Goal: Contribute content: Contribute content

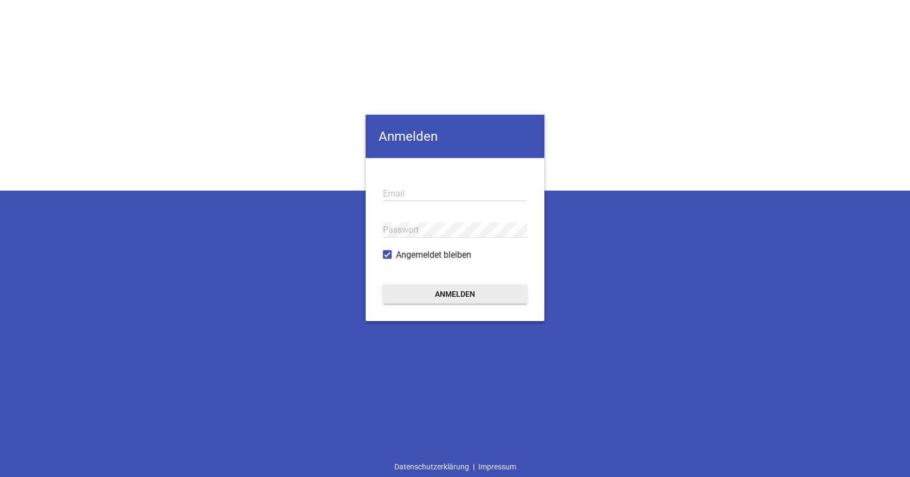
type input "[EMAIL_ADDRESS][DOMAIN_NAME]"
click at [453, 294] on button "Anmelden" at bounding box center [455, 294] width 144 height 20
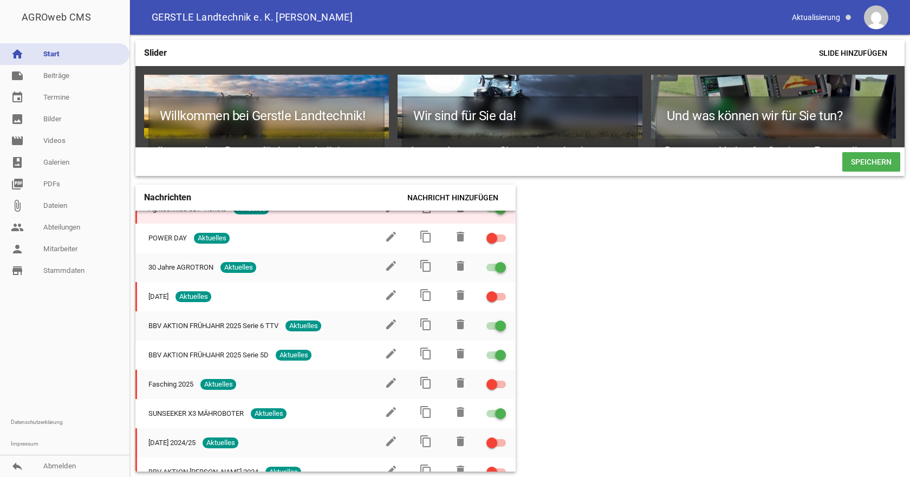
scroll to position [217, 0]
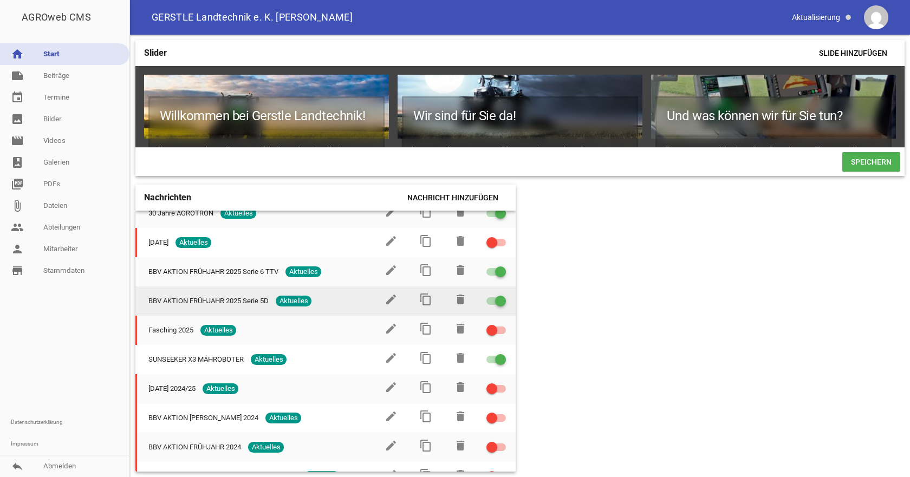
click at [495, 307] on div at bounding box center [500, 301] width 11 height 11
click at [503, 295] on input "checkbox" at bounding box center [503, 295] width 0 height 0
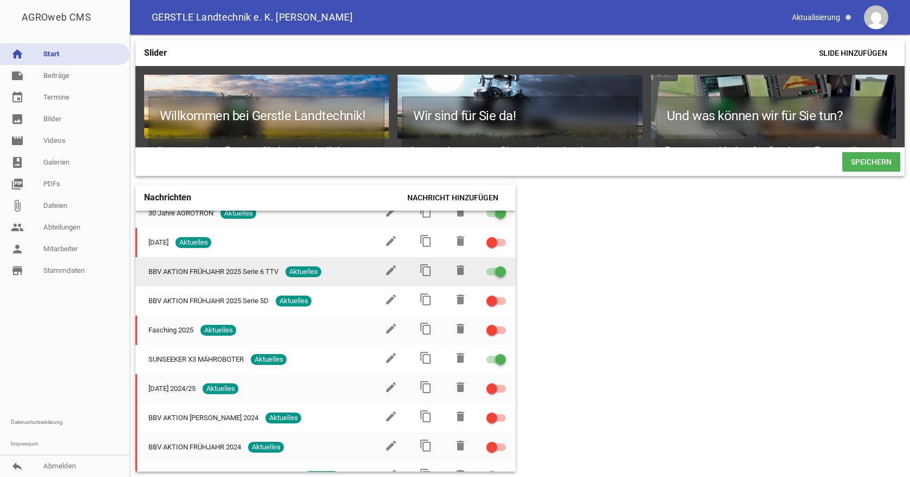
click at [499, 274] on span at bounding box center [501, 272] width 4 height 4
click at [503, 266] on input "checkbox" at bounding box center [503, 266] width 0 height 0
click at [422, 275] on icon "content_copy" at bounding box center [425, 270] width 13 height 13
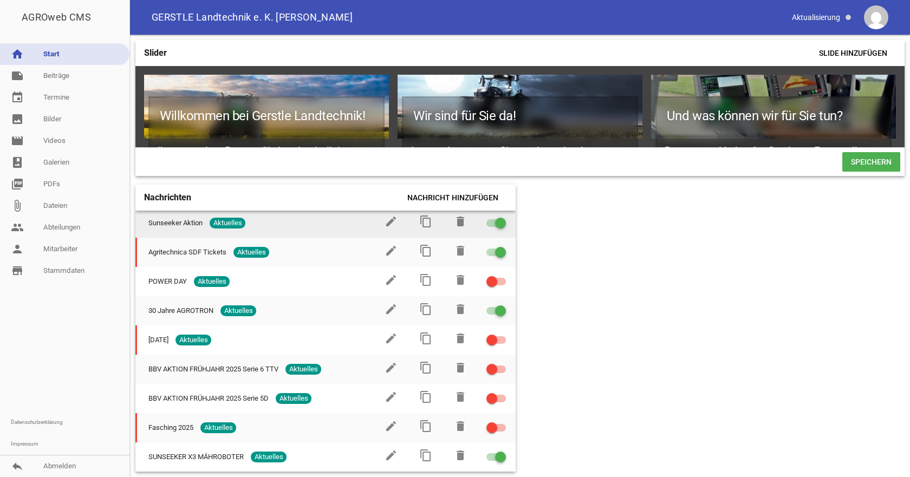
scroll to position [271, 0]
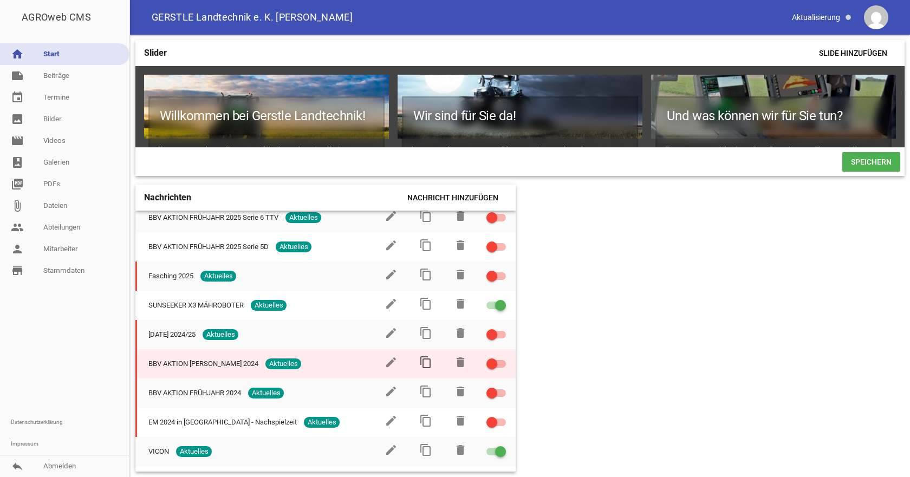
click at [422, 367] on icon "content_copy" at bounding box center [425, 362] width 13 height 13
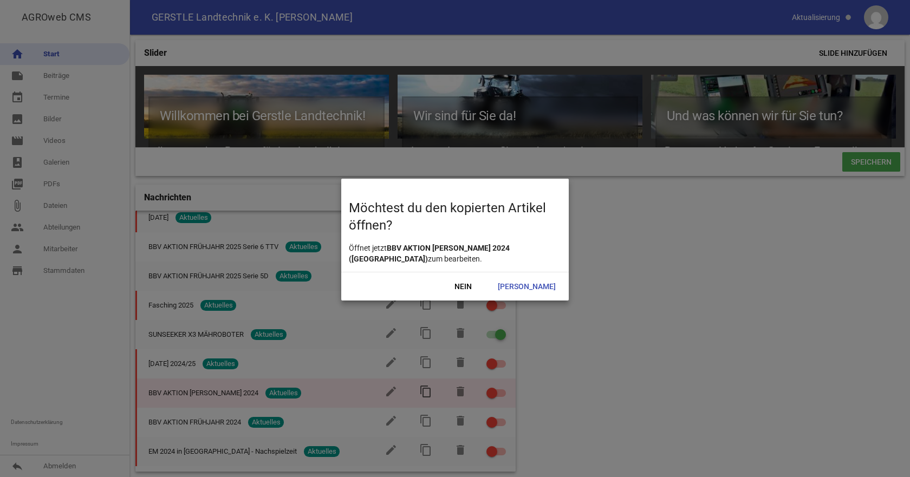
scroll to position [300, 0]
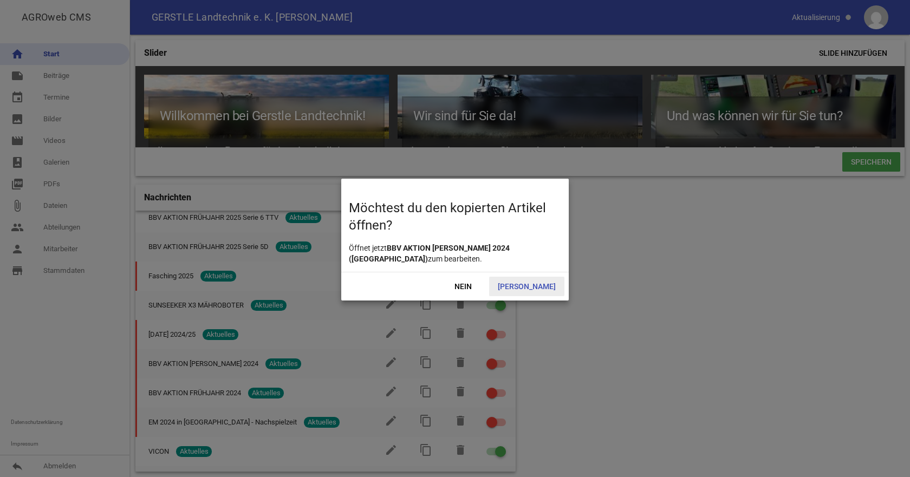
click at [535, 284] on span "[PERSON_NAME]" at bounding box center [526, 287] width 75 height 20
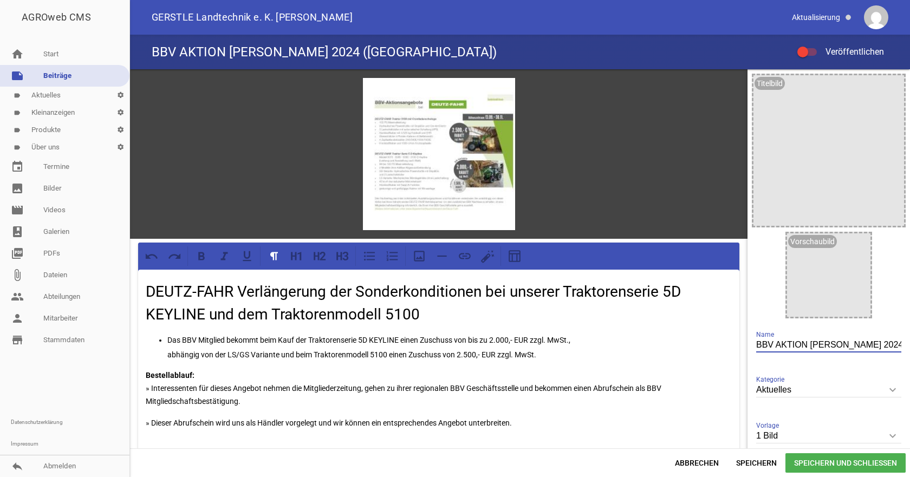
drag, startPoint x: 850, startPoint y: 344, endPoint x: 910, endPoint y: 346, distance: 60.2
click at [910, 346] on div "games image DEUTZ-FAHR Verlängerung der Sonderkonditionen bei unserer Traktoren…" at bounding box center [520, 258] width 780 height 379
type input "BBV AKTION [PERSON_NAME] 2025"
drag, startPoint x: 460, startPoint y: 351, endPoint x: 490, endPoint y: 340, distance: 32.4
click at [460, 351] on p "abhängig von der LS/GS Variante und beim Traktorenmodell 5100 einen Zuschuss vo…" at bounding box center [449, 354] width 565 height 13
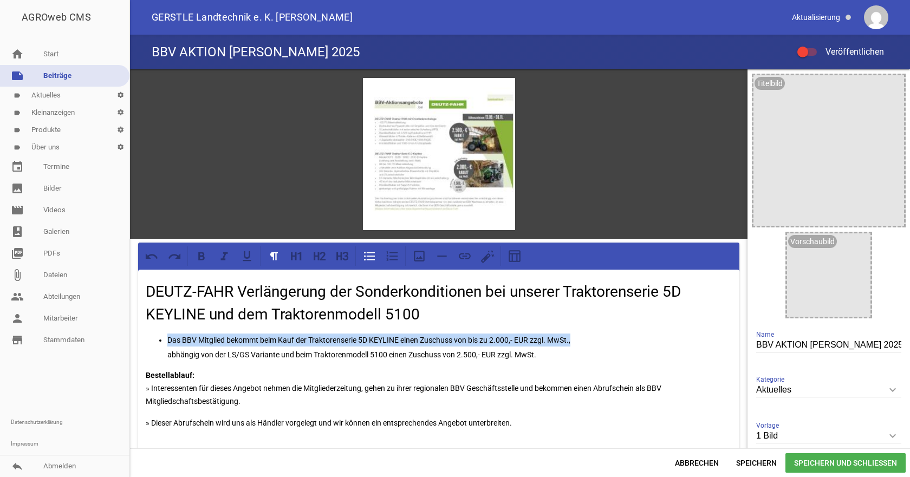
drag, startPoint x: 583, startPoint y: 338, endPoint x: 167, endPoint y: 334, distance: 416.2
click at [167, 334] on ul "Das BBV Mitglied bekommt beim Kauf der Traktorenserie 5D KEYLINE einen Zuschuss…" at bounding box center [439, 348] width 586 height 28
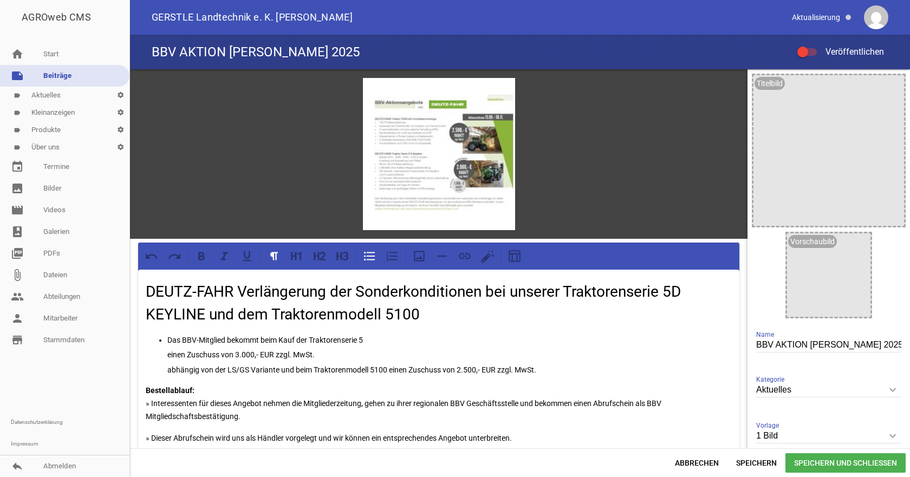
click at [375, 338] on p "Das BBV-Mitglied bekommt beim Kauf der Traktorenserie 5" at bounding box center [449, 340] width 565 height 13
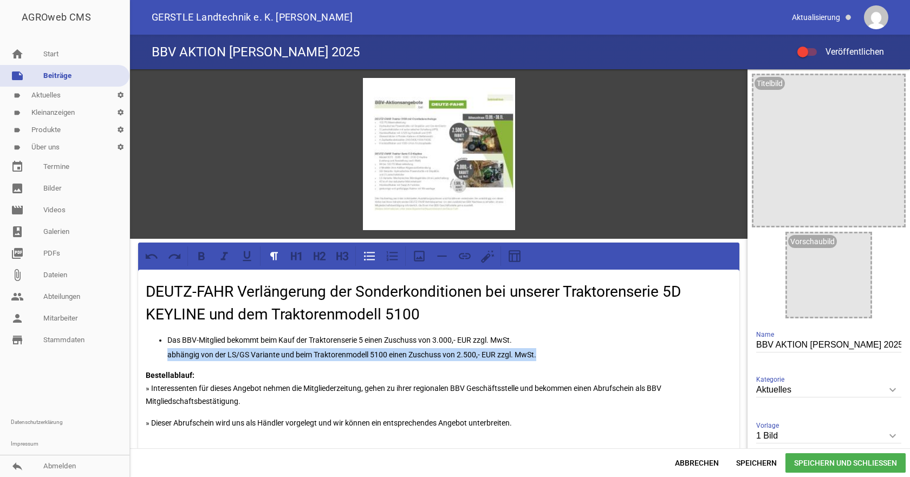
drag, startPoint x: 550, startPoint y: 350, endPoint x: 164, endPoint y: 355, distance: 385.9
click at [164, 355] on ul "Das BBV-Mitglied bekommt beim Kauf der Traktorenserie 5 einen Zuschuss von 3.00…" at bounding box center [439, 348] width 586 height 28
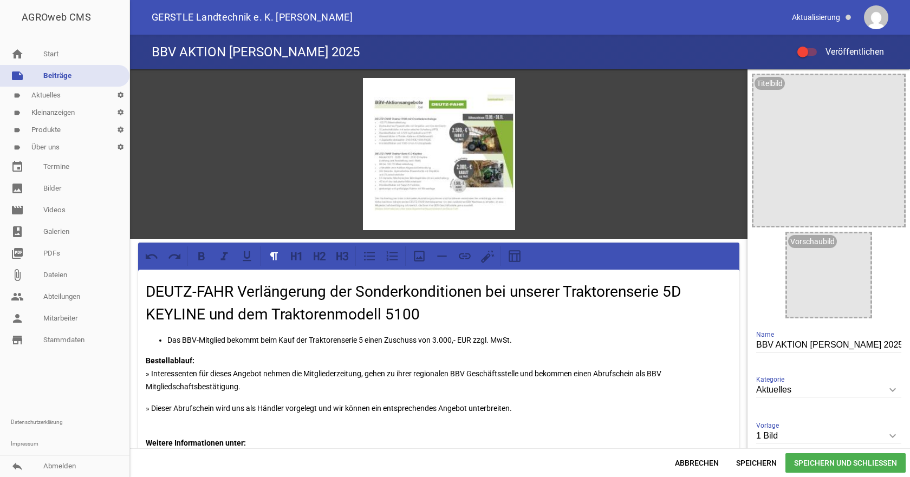
click at [263, 375] on p "Bestellablauf: » Interessenten für dieses Angebot nehmen die Mitgliederzeitung,…" at bounding box center [439, 373] width 586 height 39
click at [345, 386] on p "Bestellablauf: » Interessenten für dieses Angebot nehmen die Mitgliederzeitung,…" at bounding box center [439, 373] width 586 height 39
click at [312, 381] on p "Bestellablauf: » Interessenten für dieses Angebot nehmen die Mitgliederzeitung,…" at bounding box center [439, 373] width 586 height 39
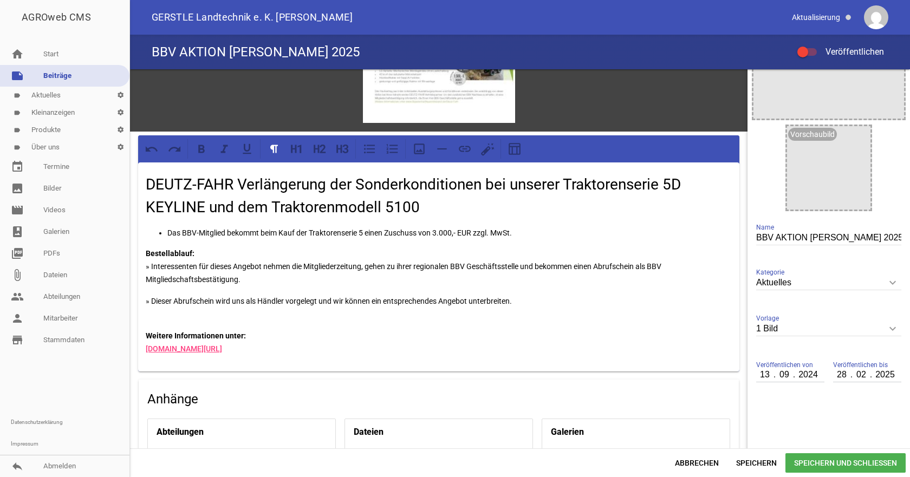
scroll to position [108, 0]
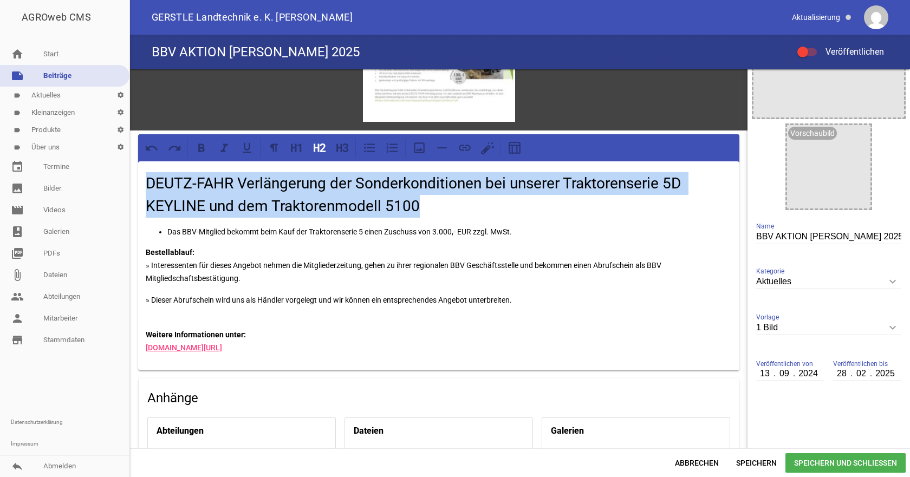
drag, startPoint x: 433, startPoint y: 208, endPoint x: 132, endPoint y: 177, distance: 302.3
click at [132, 177] on div "games image DEUTZ-FAHR Verlängerung der Sonderkonditionen bei unserer Traktoren…" at bounding box center [439, 287] width 618 height 652
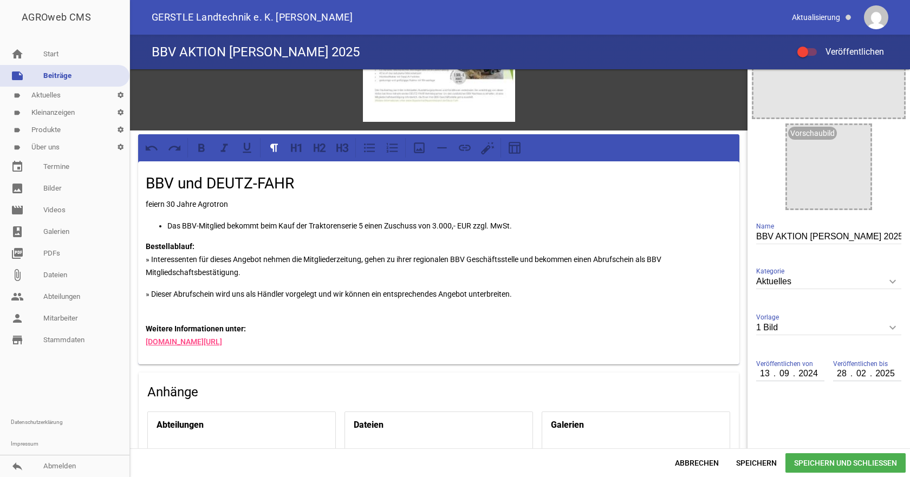
click at [296, 185] on h2 "BBV und DEUTZ-FAHR" at bounding box center [439, 183] width 586 height 23
drag, startPoint x: 227, startPoint y: 202, endPoint x: 92, endPoint y: 195, distance: 134.6
click at [92, 195] on div "AGROweb CMS home Start note Beiträge label Aktuelles settings label Kleinanzeig…" at bounding box center [455, 238] width 910 height 477
click at [315, 146] on icon at bounding box center [316, 148] width 5 height 8
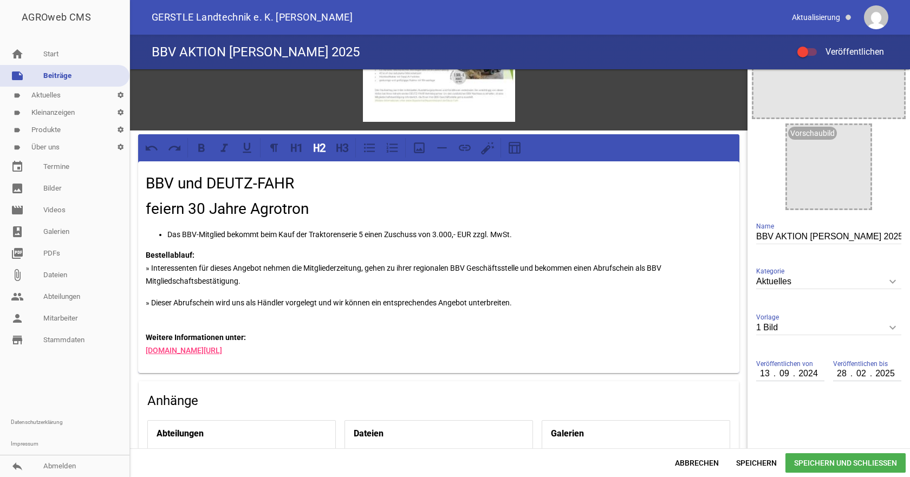
click at [306, 186] on h2 "BBV und DEUTZ-FAHR" at bounding box center [439, 183] width 586 height 23
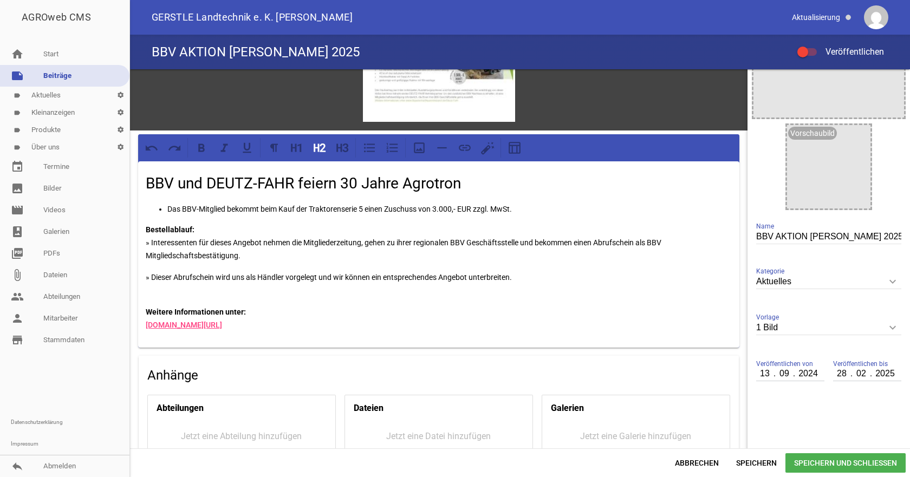
click at [263, 223] on p "Bestellablauf: » Interessenten für dieses Angebot nehmen die Mitgliederzeitung,…" at bounding box center [439, 242] width 586 height 39
click at [467, 178] on h2 "BBV und DEUTZ-FAHR feiern 30 Jahre Agrotron" at bounding box center [439, 183] width 586 height 23
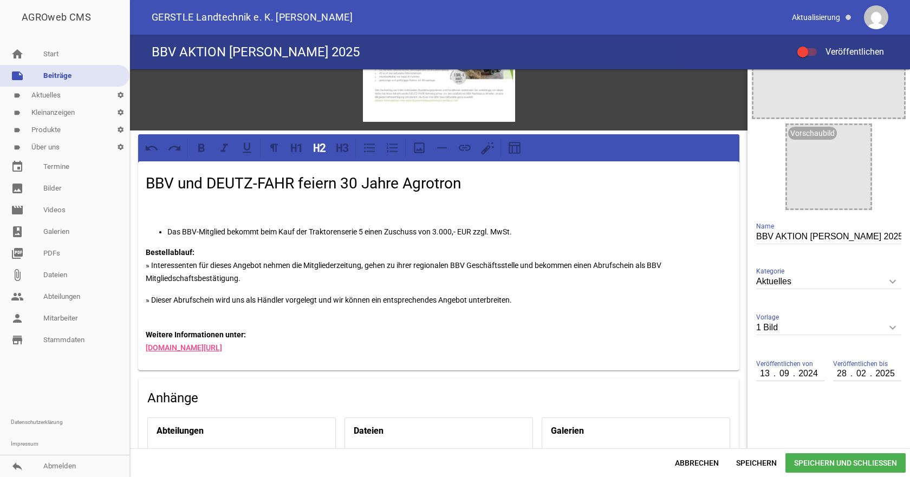
paste div
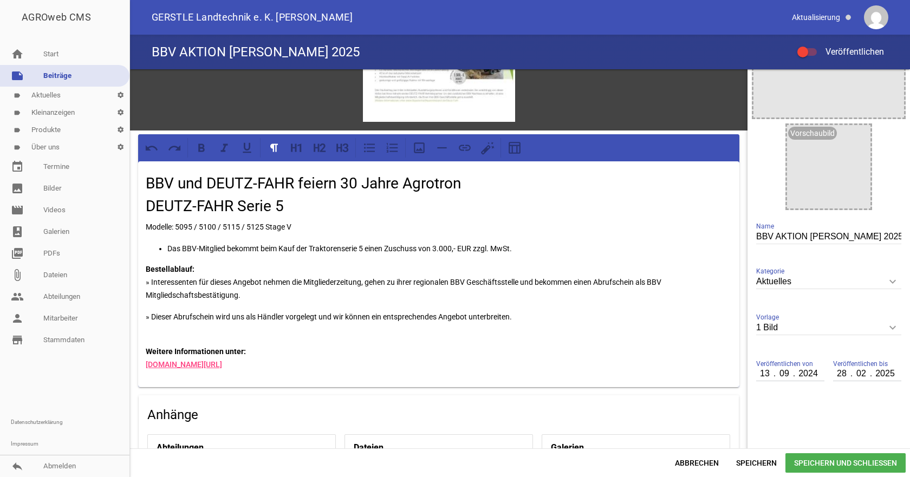
click at [303, 208] on h2 "BBV und DEUTZ-FAHR feiern 30 Jahre Agrotron DEUTZ-FAHR Serie 5" at bounding box center [439, 195] width 586 height 46
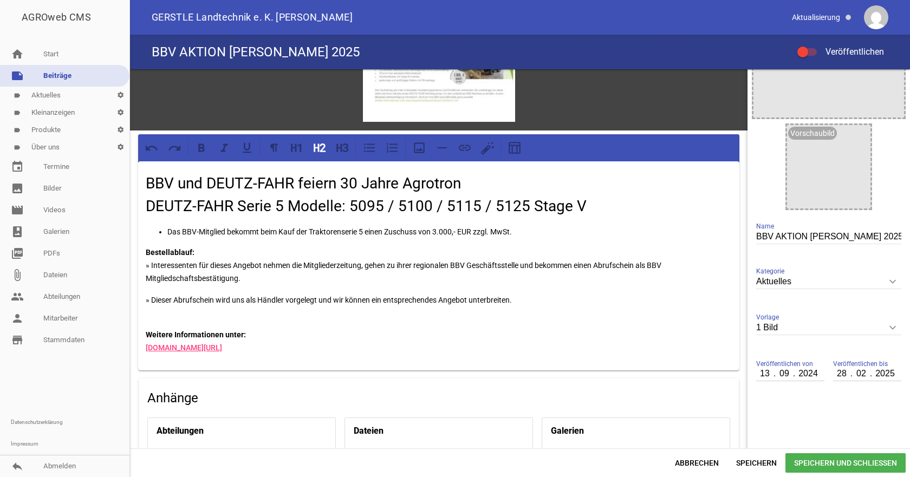
click at [282, 243] on div "BBV und DEUTZ-FAHR feiern 30 Jahre Agrotron DEUTZ-FAHR Serie 5 Modelle: 5095 / …" at bounding box center [439, 265] width 602 height 209
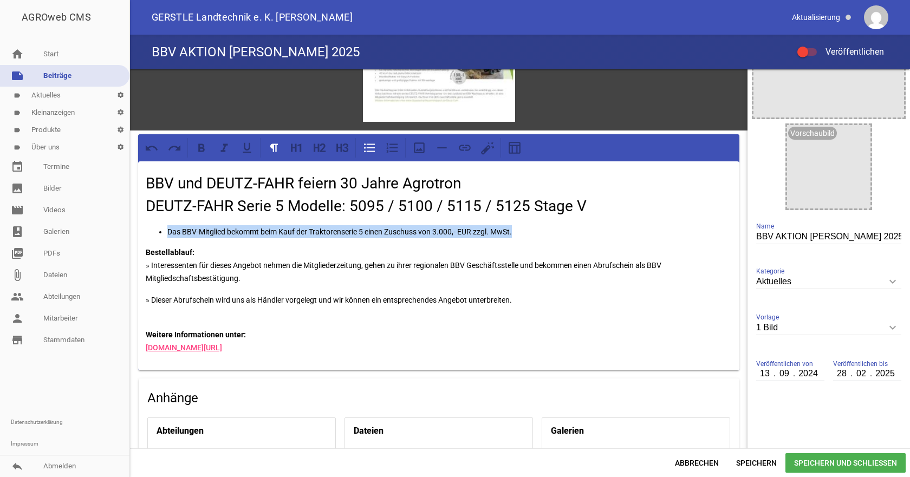
drag, startPoint x: 539, startPoint y: 232, endPoint x: 131, endPoint y: 230, distance: 408.6
click at [131, 230] on div "games image BBV und DEUTZ-FAHR feiern 30 Jahre Agrotron DEUTZ-FAHR Serie 5 Mode…" at bounding box center [439, 287] width 618 height 652
click at [292, 144] on icon at bounding box center [293, 148] width 5 height 8
click at [289, 144] on button at bounding box center [297, 148] width 20 height 20
click at [291, 150] on icon at bounding box center [293, 148] width 5 height 8
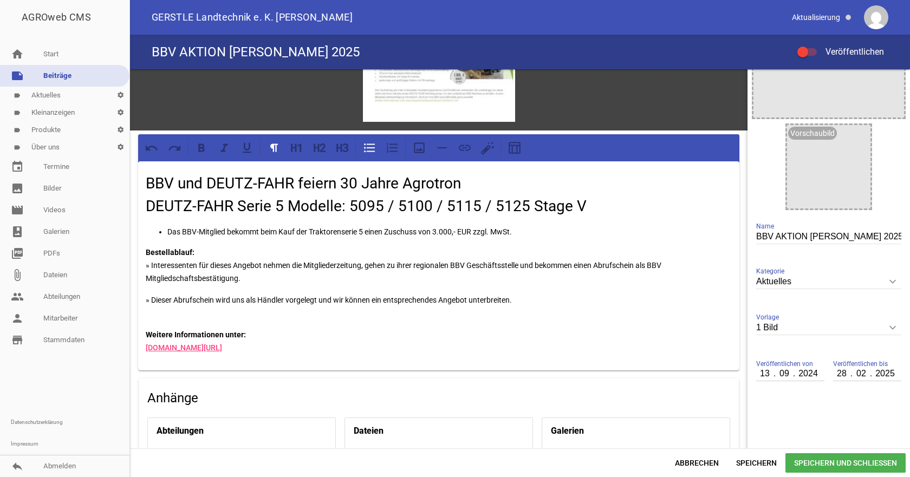
click at [297, 274] on p "Bestellablauf: » Interessenten für dieses Angebot nehmen die Mitgliederzeitung,…" at bounding box center [439, 265] width 586 height 39
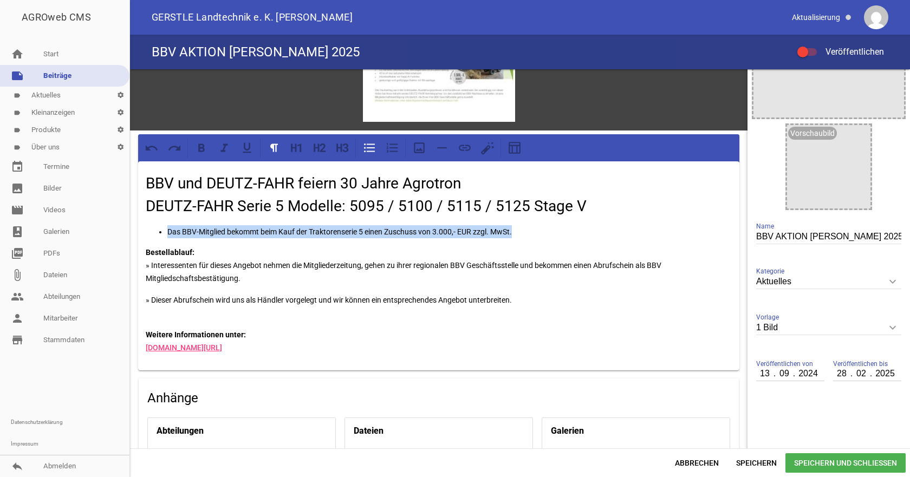
drag, startPoint x: 533, startPoint y: 230, endPoint x: 128, endPoint y: 225, distance: 404.8
click at [128, 225] on div "AGROweb CMS home Start note Beiträge label Aktuelles settings label Kleinanzeig…" at bounding box center [455, 238] width 910 height 477
click at [368, 148] on icon at bounding box center [370, 148] width 14 height 14
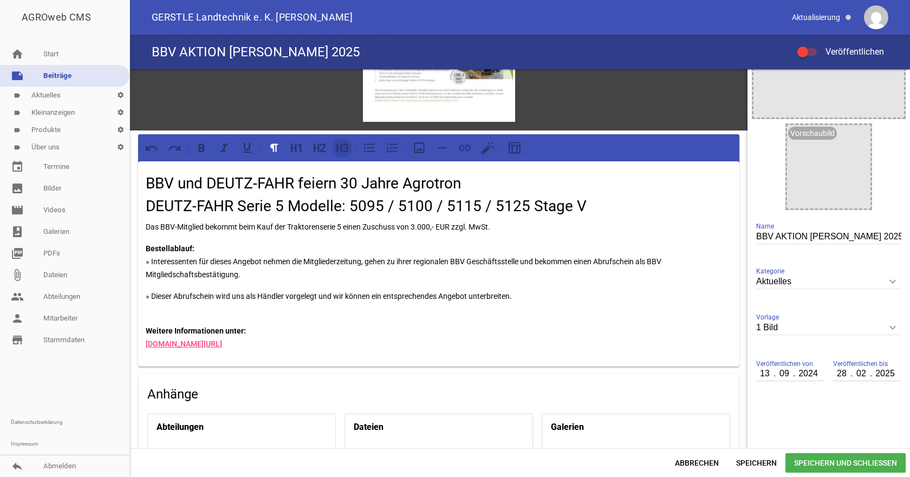
click at [343, 146] on icon at bounding box center [342, 148] width 14 height 14
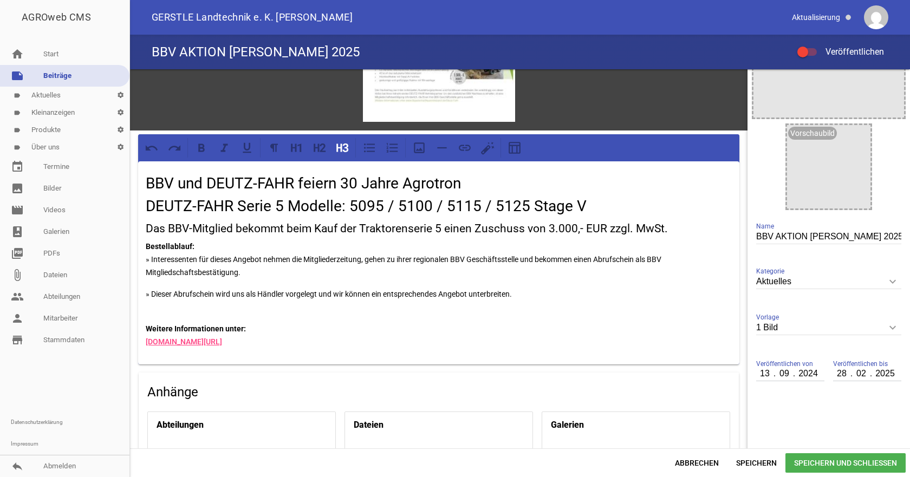
click at [310, 293] on p "» Dieser Abrufschein wird uns als Händler vorgelegt und wir können ein entsprec…" at bounding box center [439, 301] width 586 height 26
click at [144, 248] on div "BBV und DEUTZ-FAHR feiern 30 Jahre Agrotron DEUTZ-FAHR Serie 5 Modelle: 5095 / …" at bounding box center [439, 262] width 602 height 203
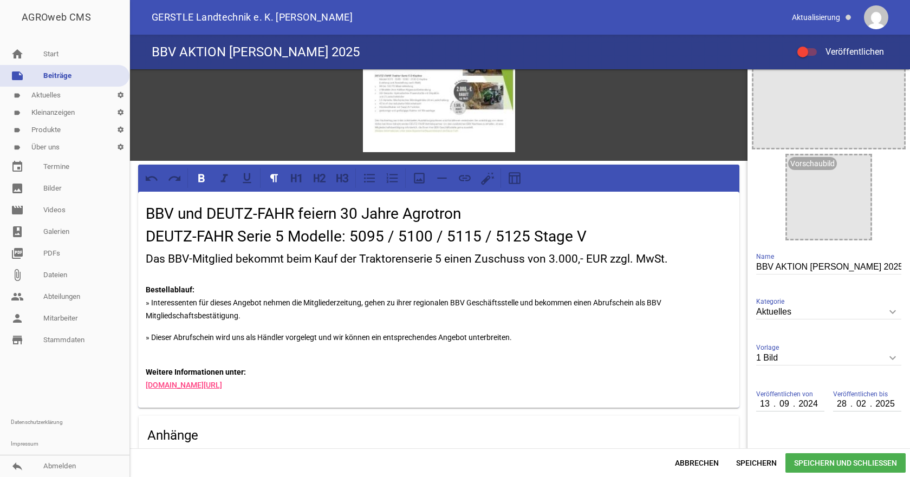
scroll to position [0, 0]
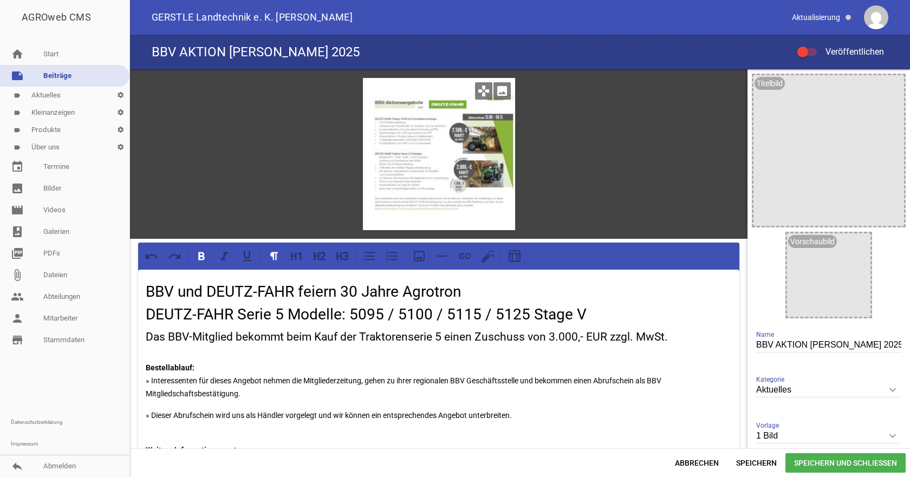
click at [429, 145] on div at bounding box center [439, 154] width 152 height 152
click at [505, 86] on icon "image" at bounding box center [502, 90] width 17 height 17
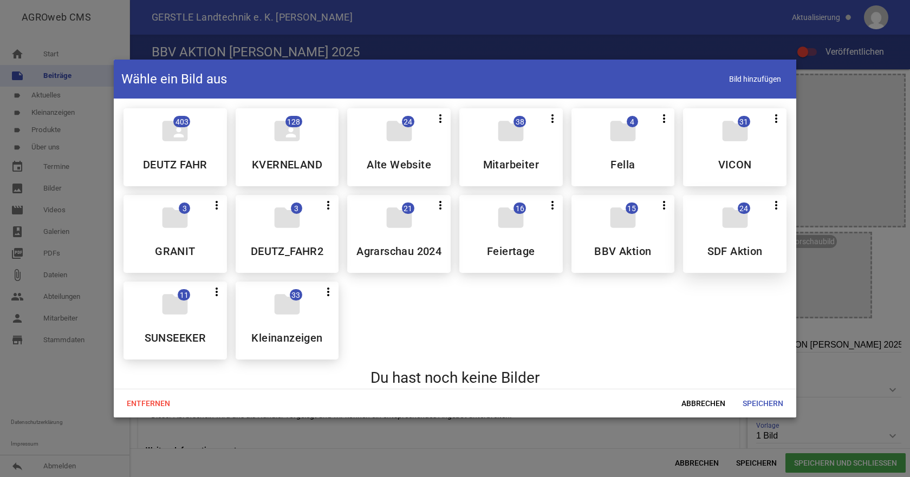
click at [717, 235] on div "folder 24 more_vert Teilen Bearbeiten Löschen SDF Aktion" at bounding box center [735, 234] width 104 height 78
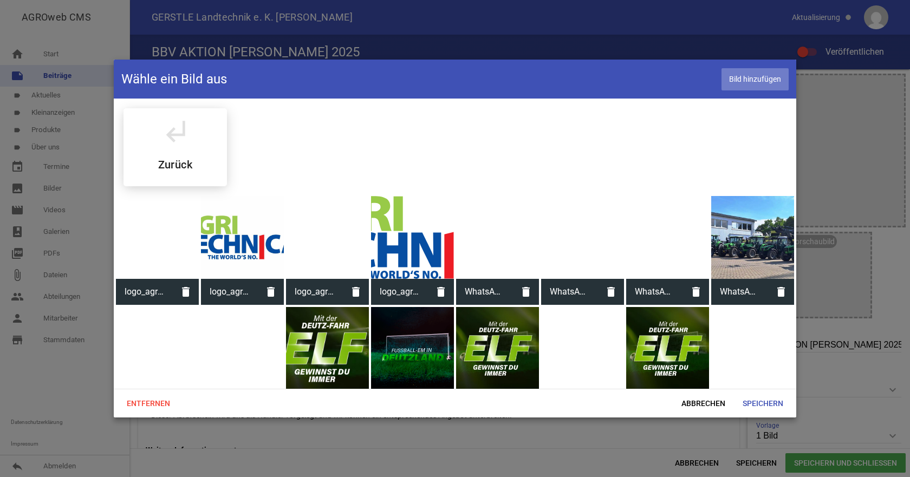
click at [734, 81] on span "Bild hinzufügen" at bounding box center [755, 79] width 67 height 22
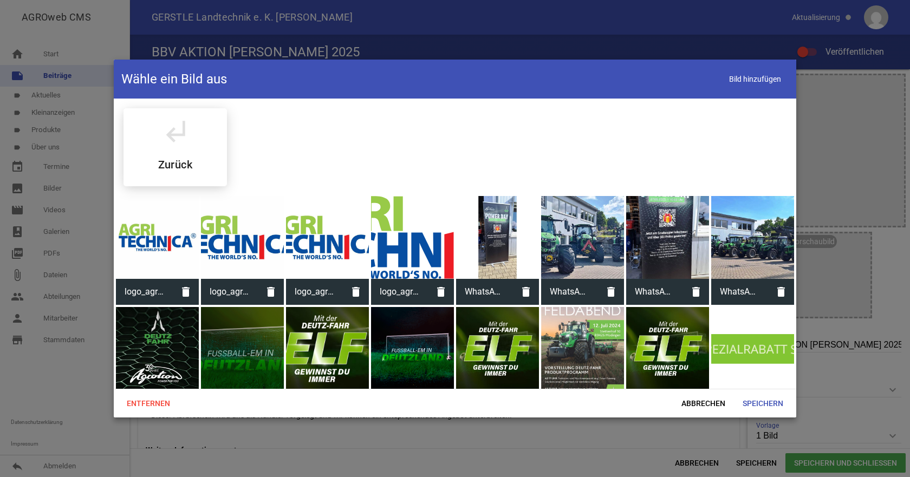
scroll to position [249, 0]
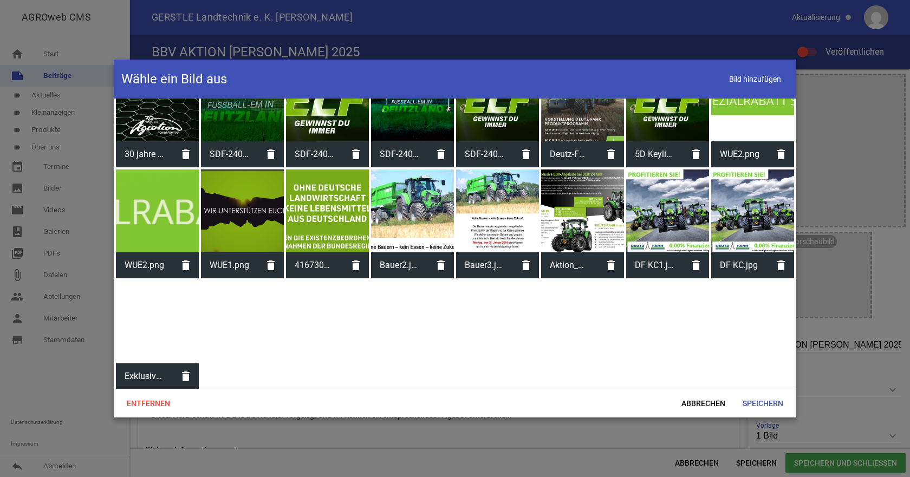
click at [143, 333] on div at bounding box center [157, 322] width 83 height 83
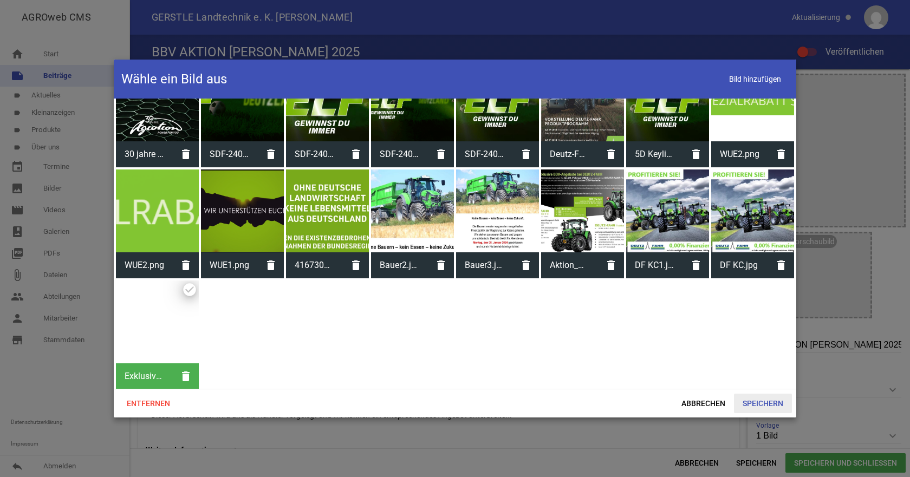
click at [759, 404] on span "Speichern" at bounding box center [763, 404] width 58 height 20
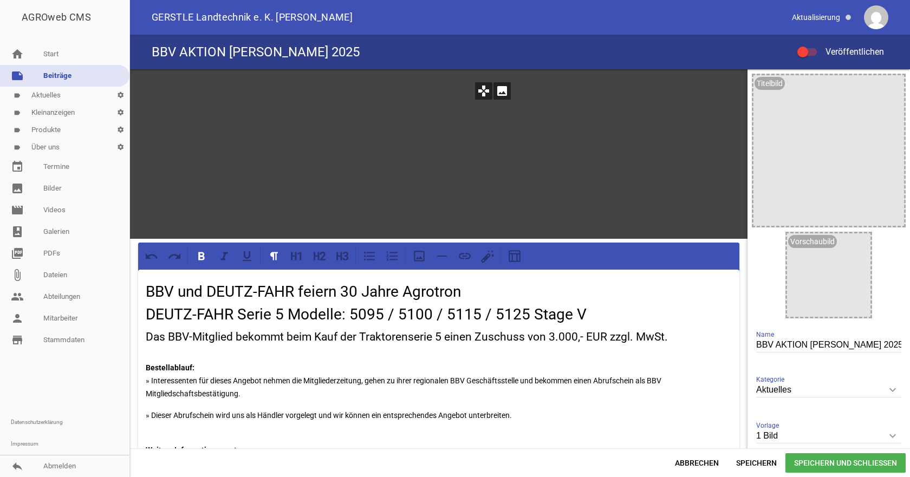
click at [489, 160] on div at bounding box center [439, 154] width 152 height 152
click at [499, 88] on icon "image" at bounding box center [502, 90] width 17 height 17
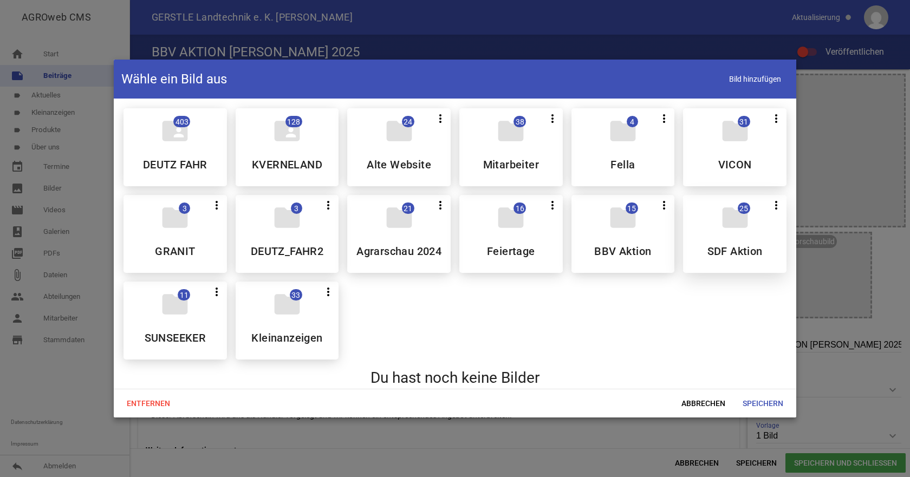
click at [721, 243] on div "folder 25 more_vert Teilen Bearbeiten Löschen SDF Aktion" at bounding box center [735, 234] width 104 height 78
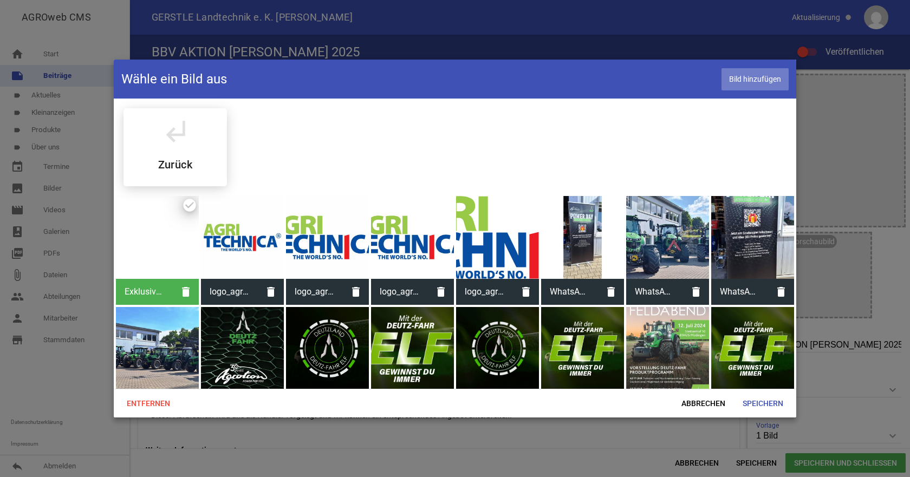
click at [744, 72] on span "Bild hinzufügen" at bounding box center [755, 79] width 67 height 22
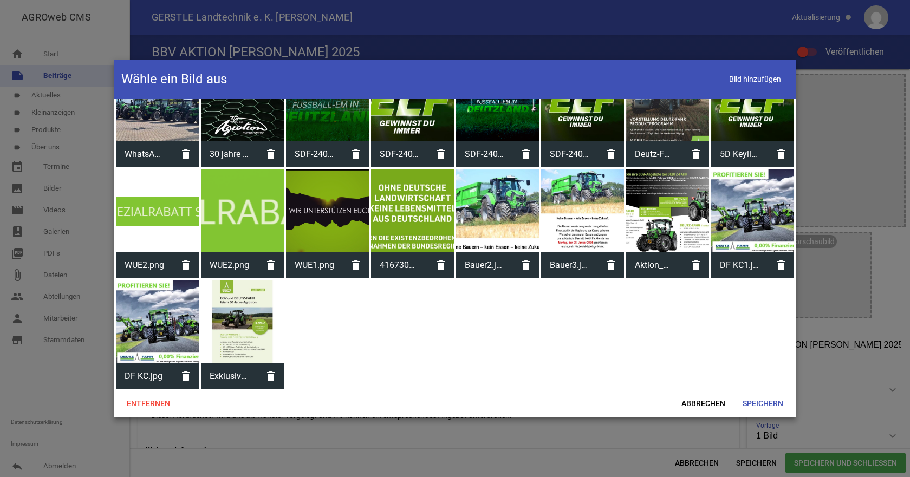
click at [217, 327] on div at bounding box center [242, 322] width 83 height 83
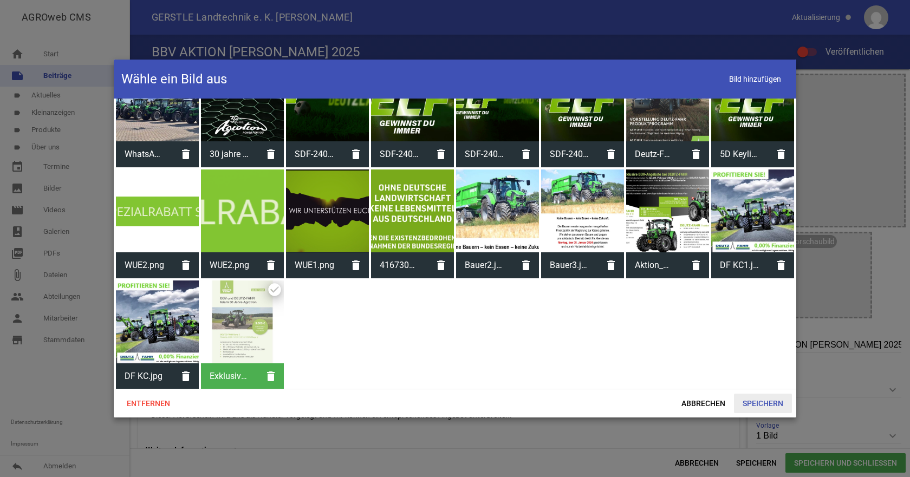
click at [760, 396] on span "Speichern" at bounding box center [763, 404] width 58 height 20
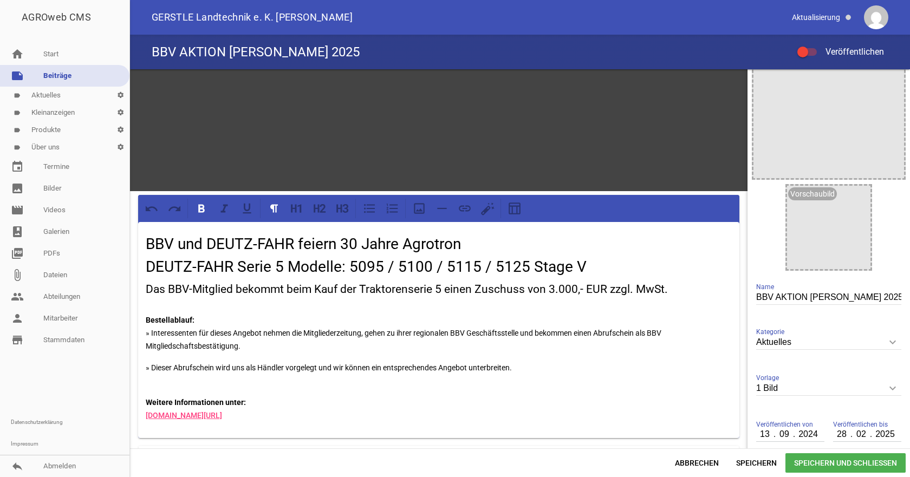
scroll to position [0, 0]
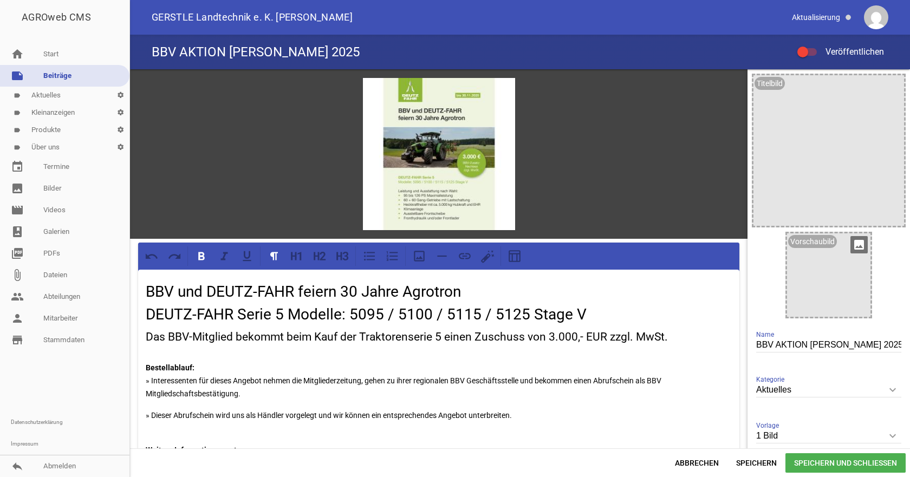
click at [855, 244] on icon "image" at bounding box center [859, 244] width 17 height 17
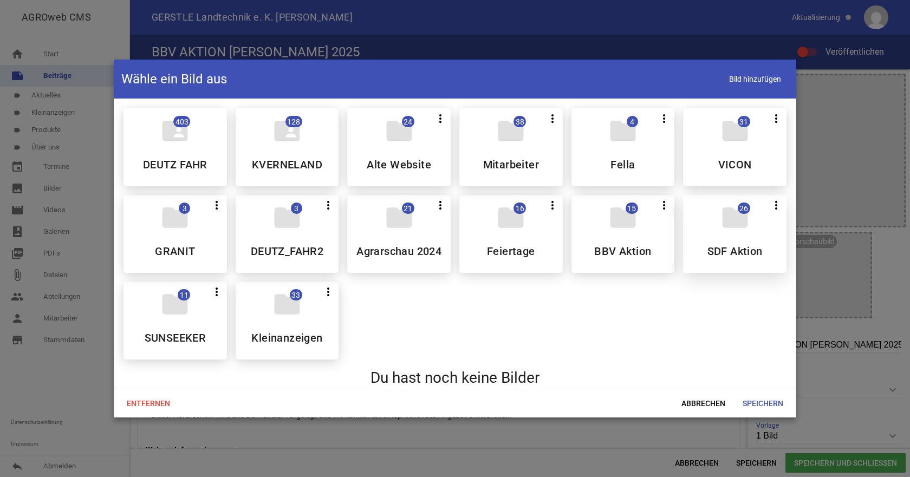
click at [699, 237] on div "folder 26 more_vert Teilen Bearbeiten Löschen SDF Aktion" at bounding box center [735, 234] width 104 height 78
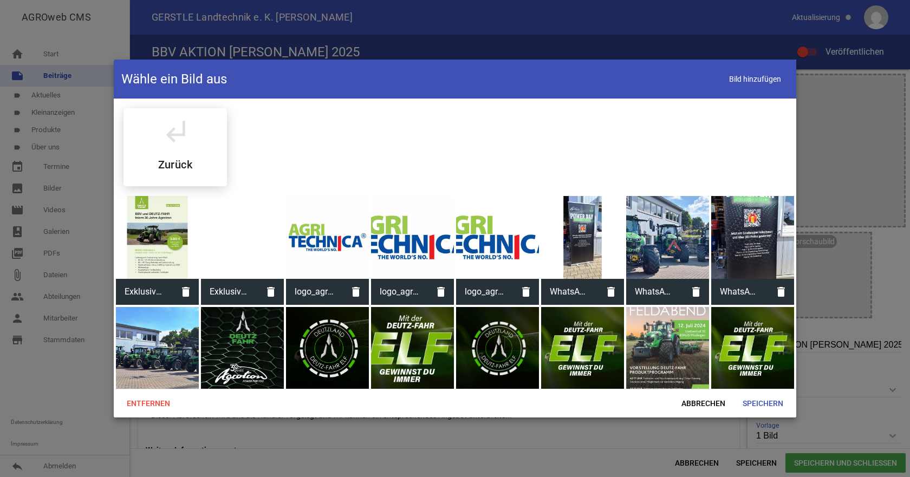
click at [132, 214] on div at bounding box center [157, 237] width 83 height 83
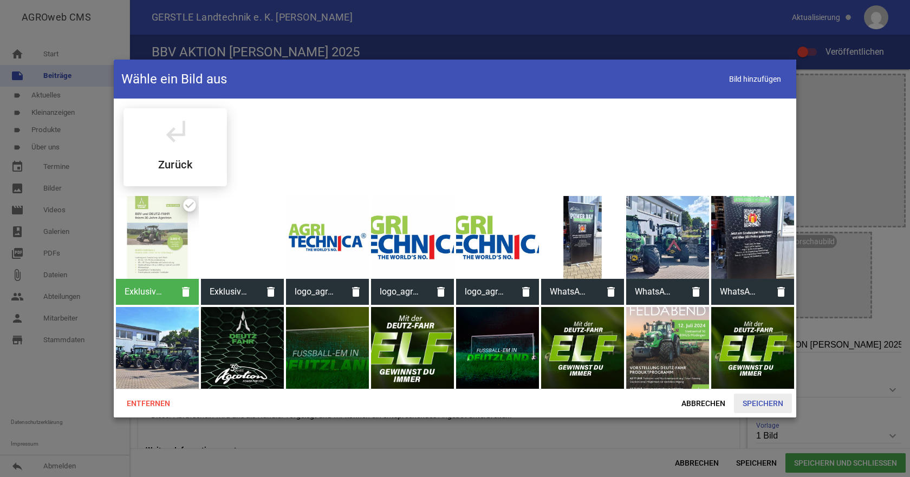
click at [764, 398] on span "Speichern" at bounding box center [763, 404] width 58 height 20
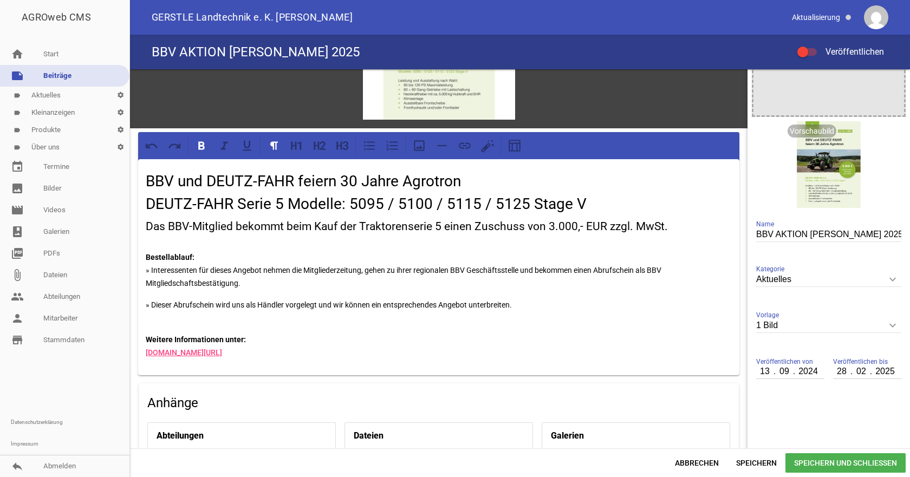
scroll to position [217, 0]
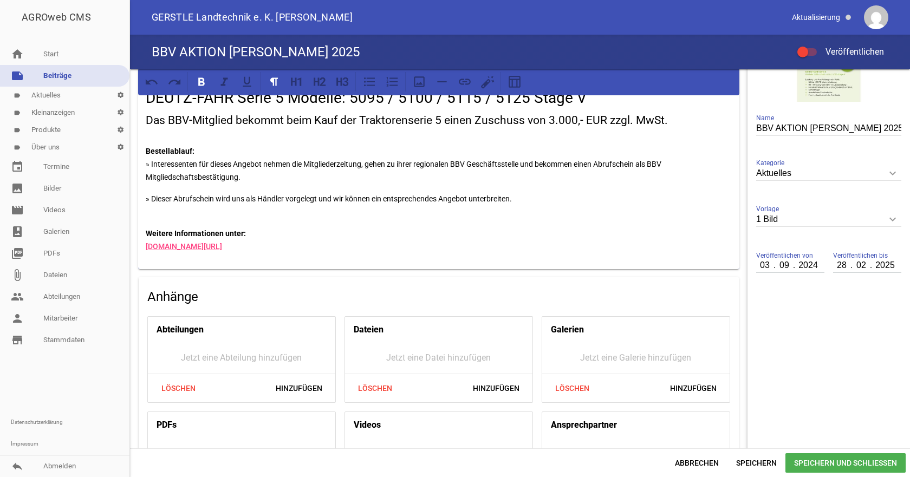
type input "03"
click at [813, 266] on input "2024" at bounding box center [807, 265] width 27 height 14
click at [814, 267] on input "2024" at bounding box center [807, 265] width 27 height 14
type input "2025"
type input "30"
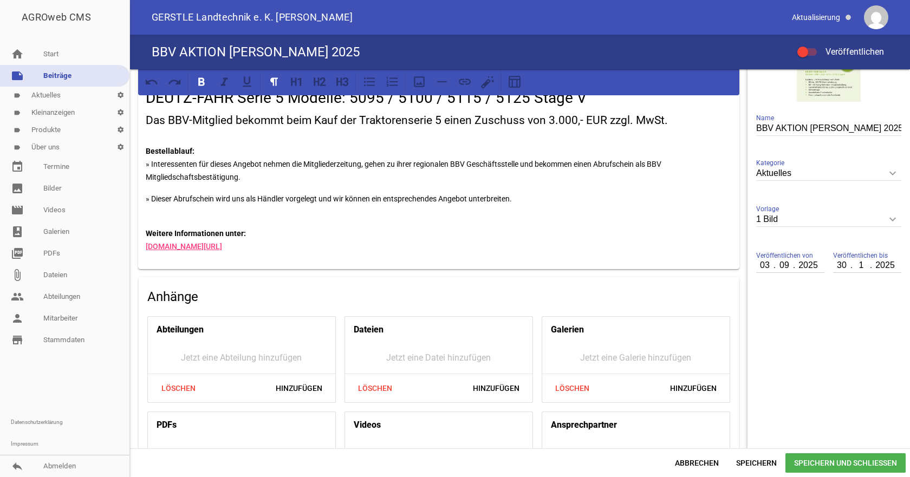
type input "11"
click at [775, 269] on input "09" at bounding box center [785, 265] width 20 height 14
click at [861, 299] on aside "Titelbild image Vorschaubild delete crop image BBV AKTION [PERSON_NAME] 2025 Na…" at bounding box center [829, 182] width 163 height 659
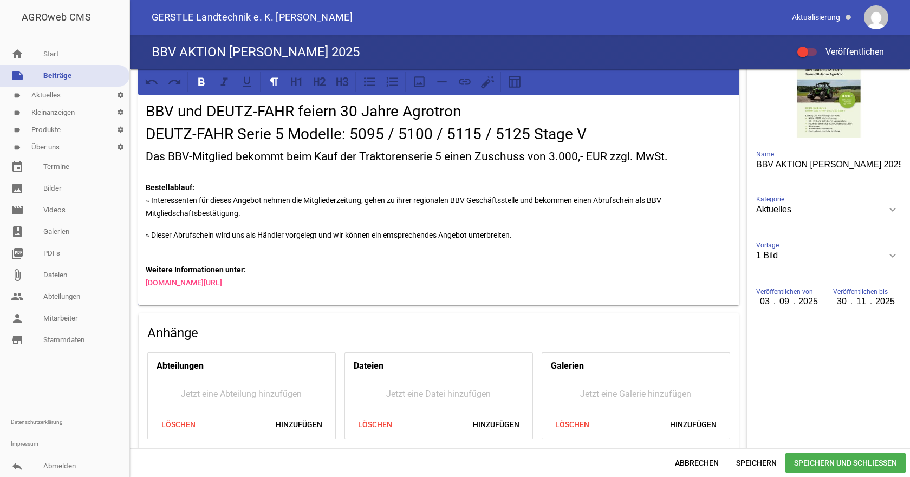
scroll to position [108, 0]
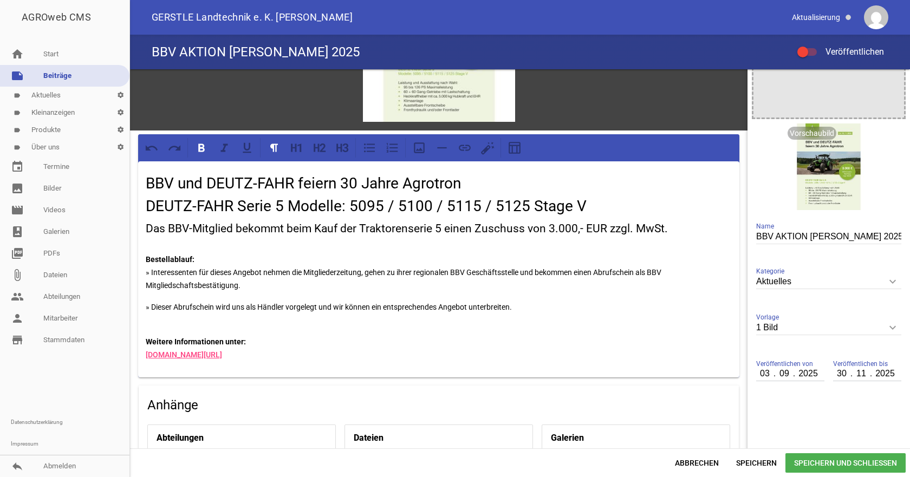
click at [810, 50] on div at bounding box center [808, 52] width 20 height 8
click at [813, 46] on input "Veröffentlichen" at bounding box center [813, 46] width 0 height 0
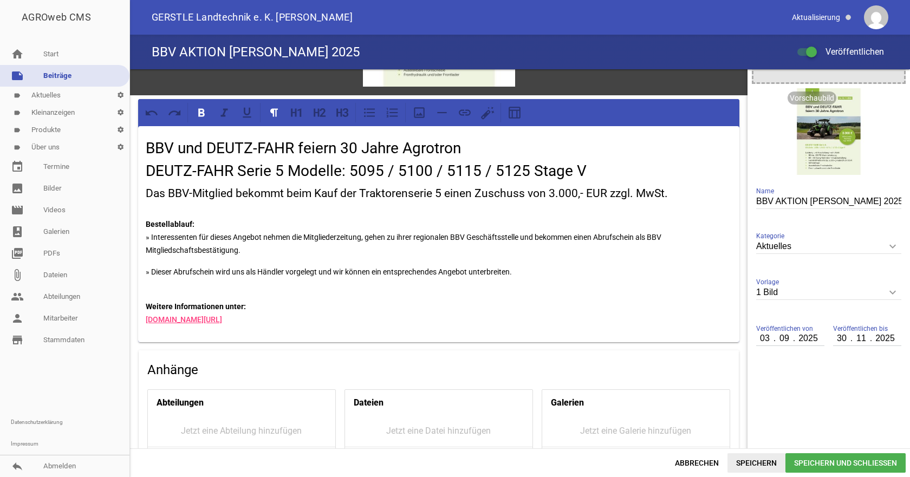
scroll to position [163, 0]
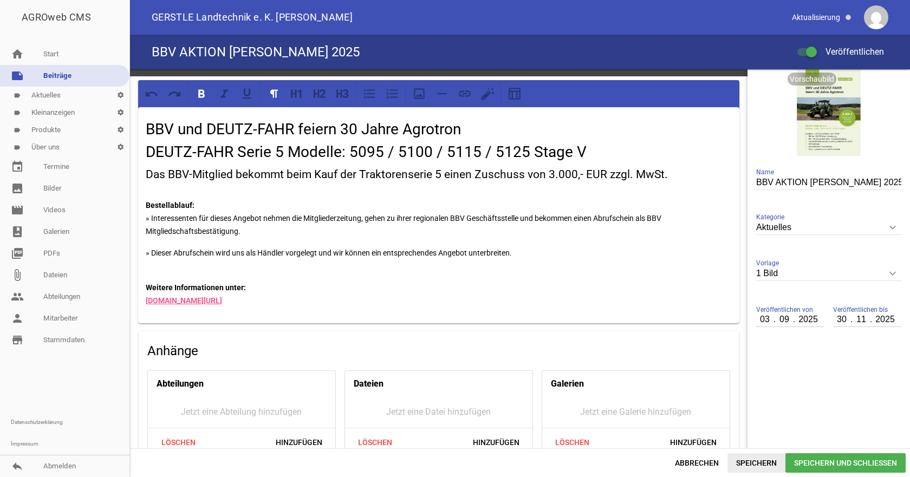
click at [745, 467] on span "Speichern" at bounding box center [757, 464] width 58 height 20
click at [148, 173] on h3 "Das BBV-Mitglied bekommt beim Kauf der Traktorenserie 5 einen Zuschuss von 3.00…" at bounding box center [439, 174] width 586 height 17
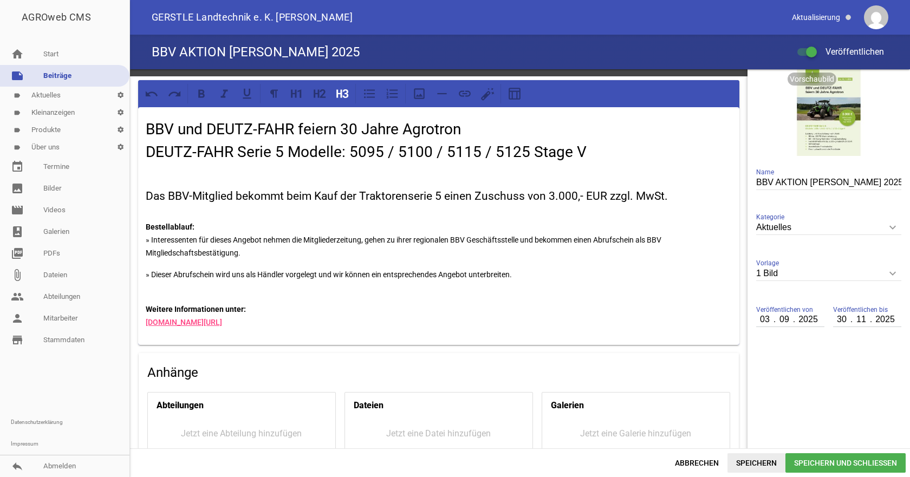
click at [766, 461] on span "Speichern" at bounding box center [757, 464] width 58 height 20
click at [50, 94] on link "label Aktuelles settings" at bounding box center [65, 95] width 130 height 17
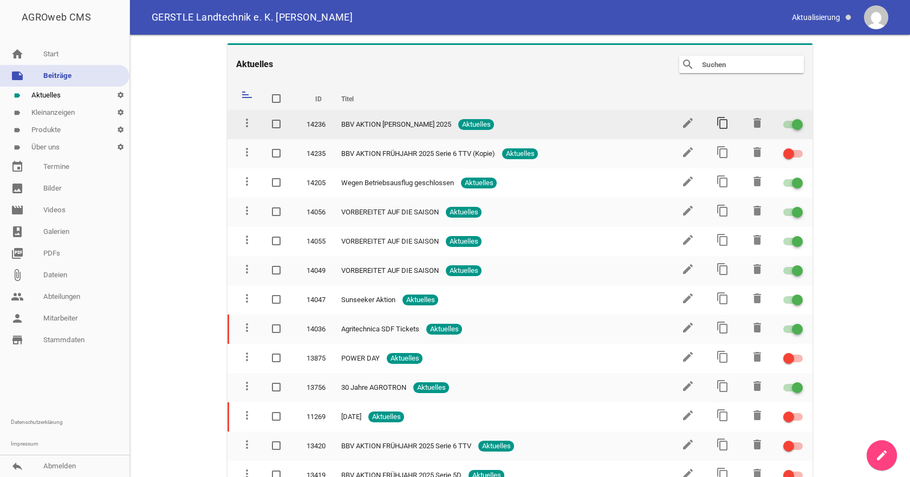
click at [719, 119] on icon "content_copy" at bounding box center [722, 123] width 13 height 13
click at [716, 123] on icon "content_copy" at bounding box center [722, 123] width 13 height 13
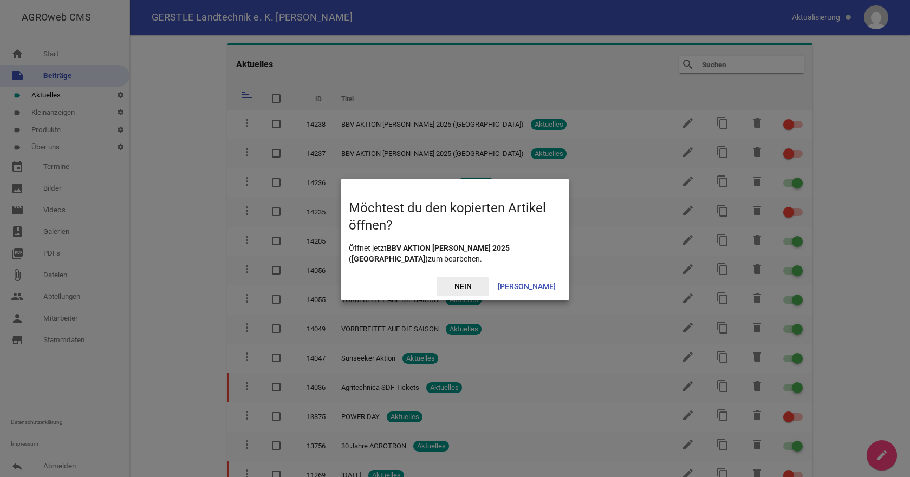
click at [483, 282] on span "Nein" at bounding box center [463, 287] width 52 height 20
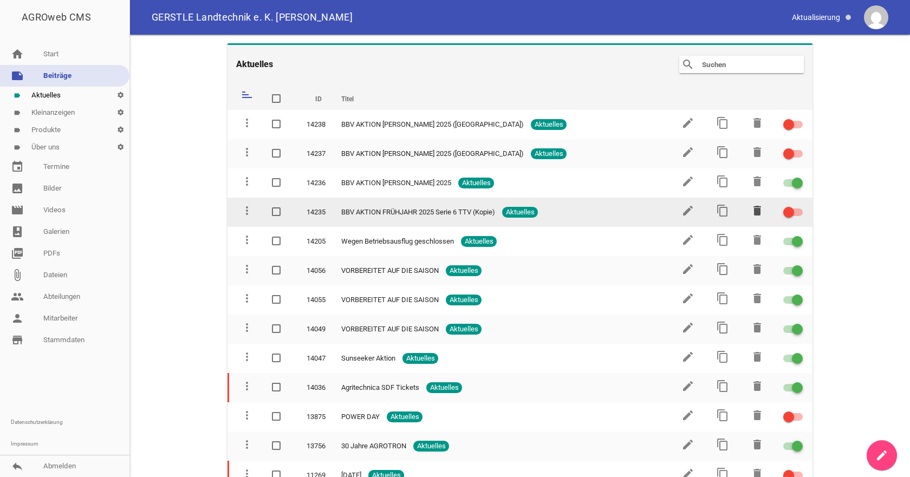
click at [752, 214] on icon "delete" at bounding box center [757, 210] width 13 height 13
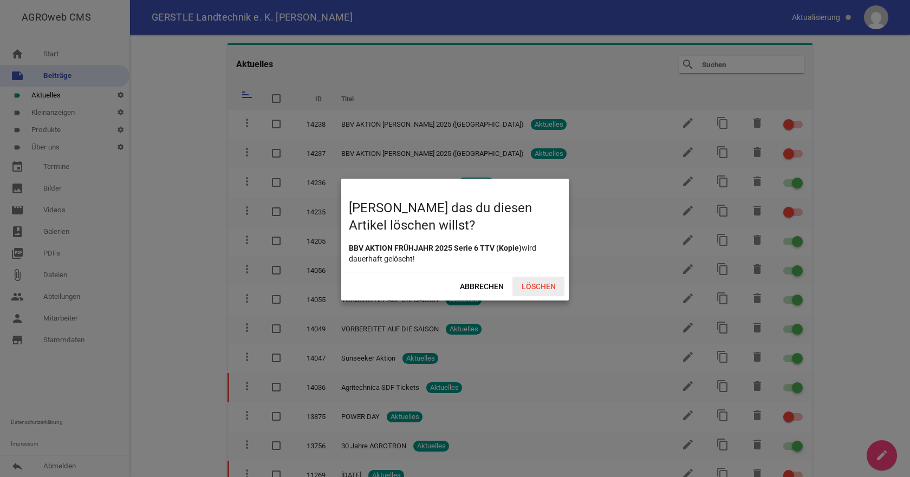
click at [540, 283] on span "Löschen" at bounding box center [539, 287] width 52 height 20
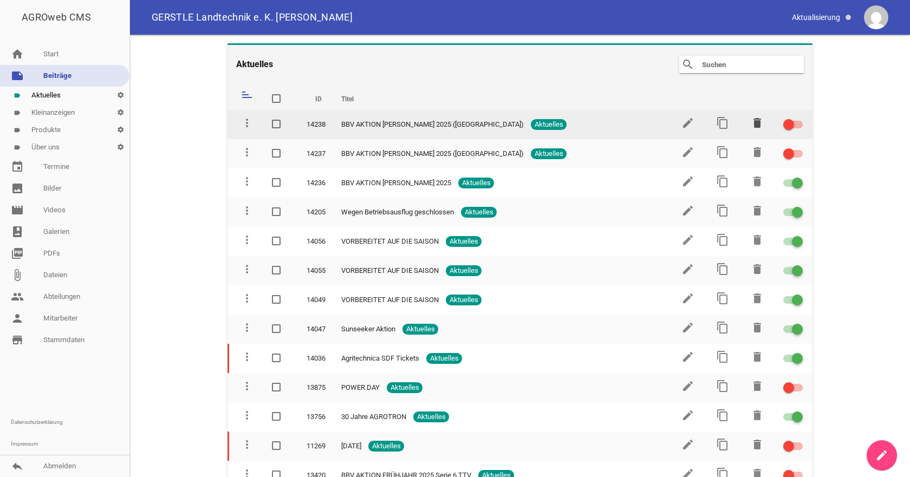
click at [754, 127] on icon "delete" at bounding box center [757, 123] width 13 height 13
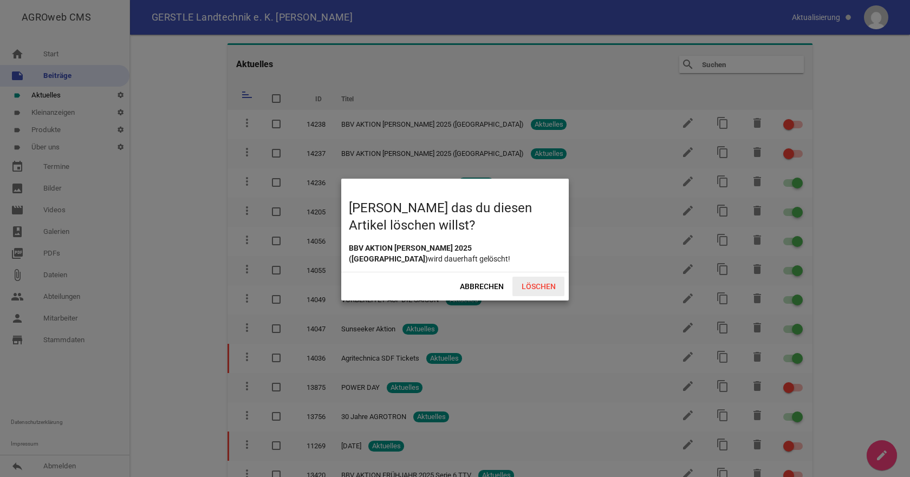
click at [527, 284] on span "Löschen" at bounding box center [539, 287] width 52 height 20
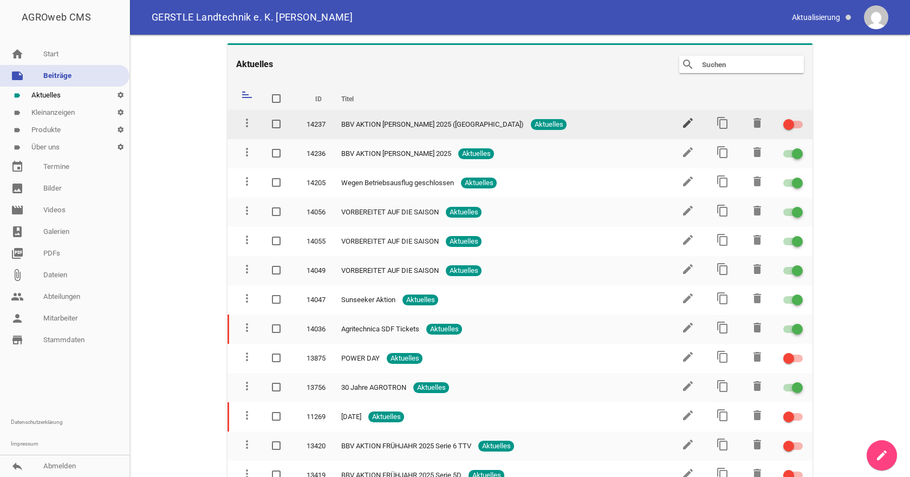
click at [683, 120] on icon "edit" at bounding box center [688, 123] width 13 height 13
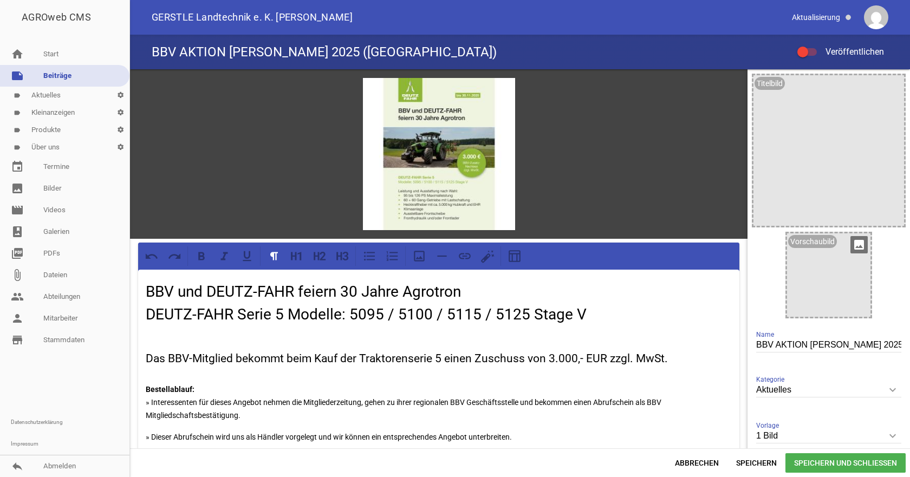
click at [855, 243] on icon "image" at bounding box center [859, 244] width 17 height 17
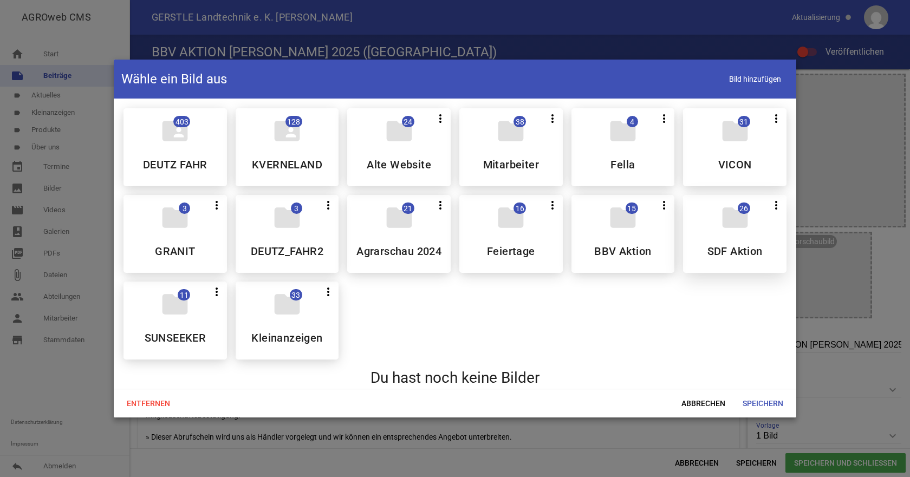
click at [691, 226] on div "folder 26 more_vert Teilen Bearbeiten Löschen SDF Aktion" at bounding box center [735, 234] width 104 height 78
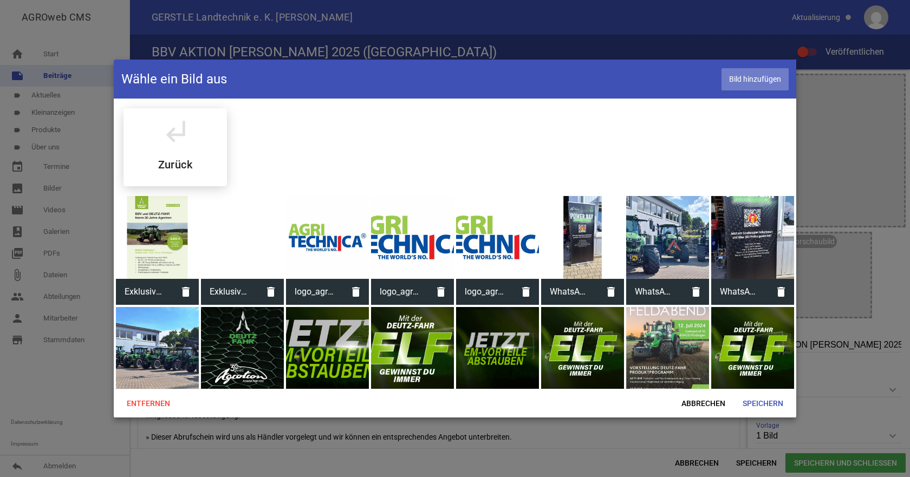
click at [743, 75] on span "Bild hinzufügen" at bounding box center [755, 79] width 67 height 22
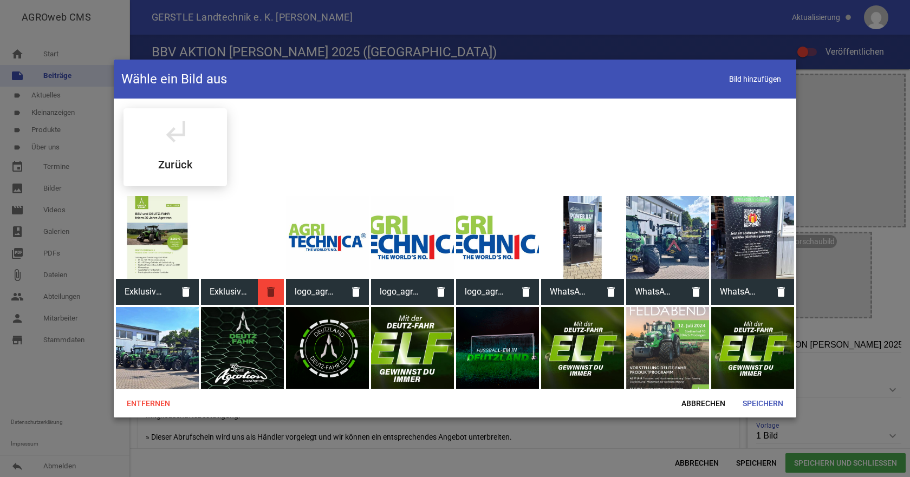
click at [270, 288] on icon "delete" at bounding box center [271, 292] width 26 height 26
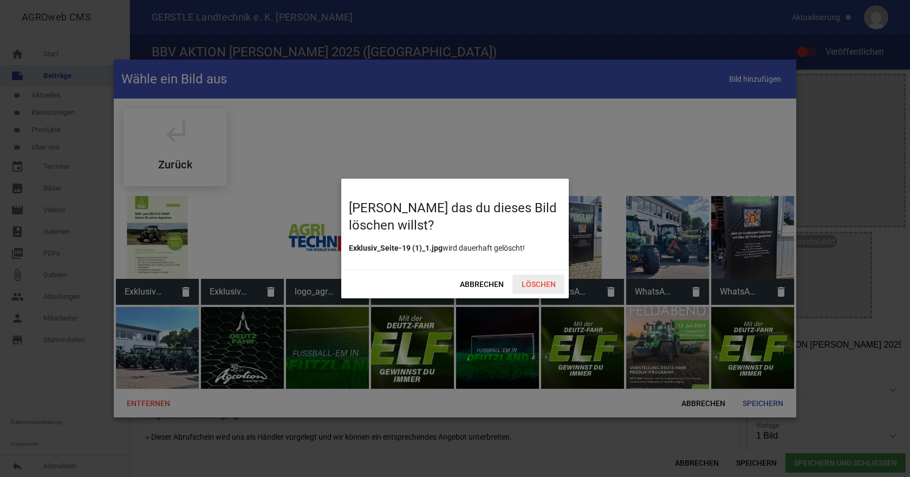
click at [533, 281] on span "Löschen" at bounding box center [539, 285] width 52 height 20
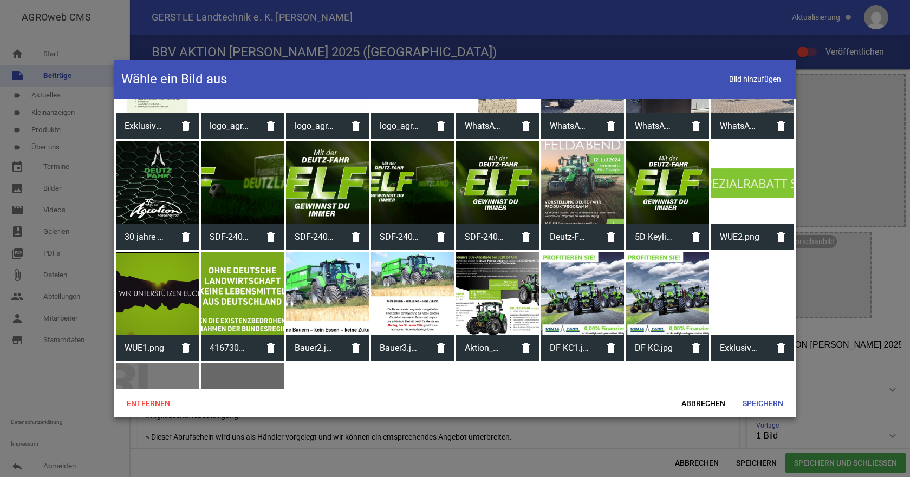
scroll to position [249, 0]
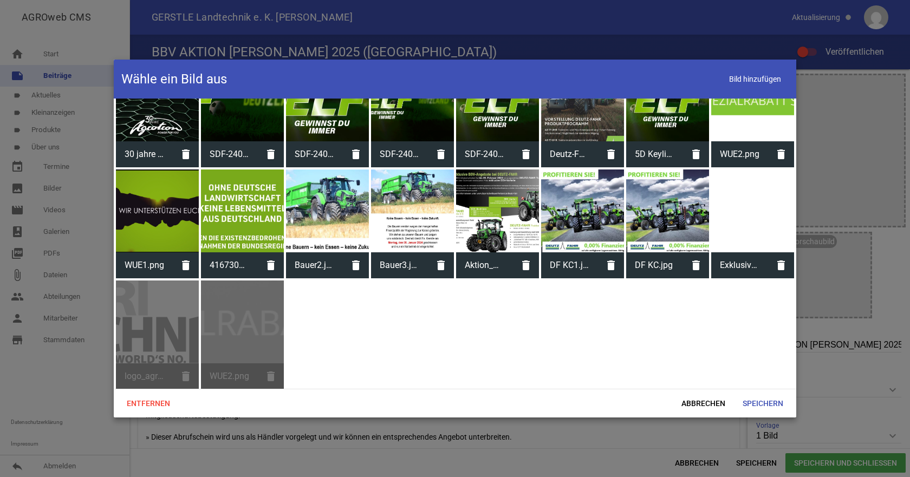
click at [592, 391] on div "Wähle ein Bild aus Bild hinzufügen subdirectory_arrow_left Zurück Exklusiv_Seit…" at bounding box center [455, 239] width 683 height 358
click at [758, 237] on div at bounding box center [753, 211] width 83 height 83
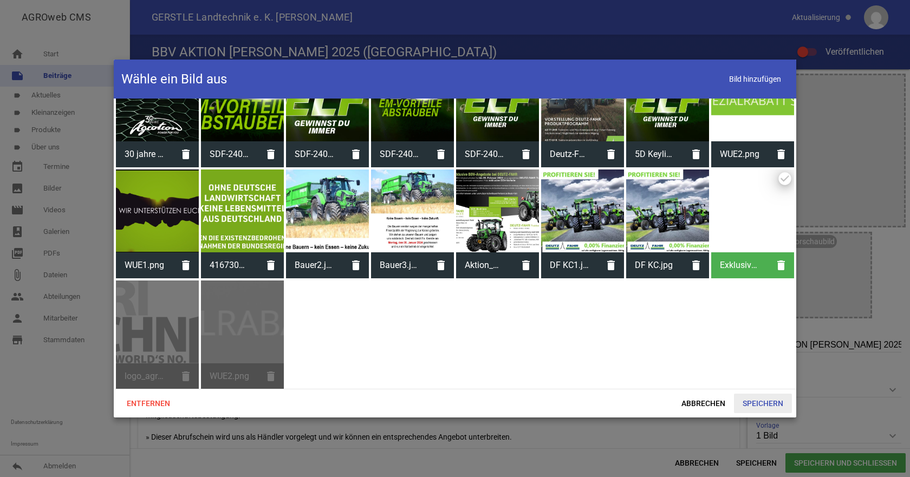
click at [764, 408] on span "Speichern" at bounding box center [763, 404] width 58 height 20
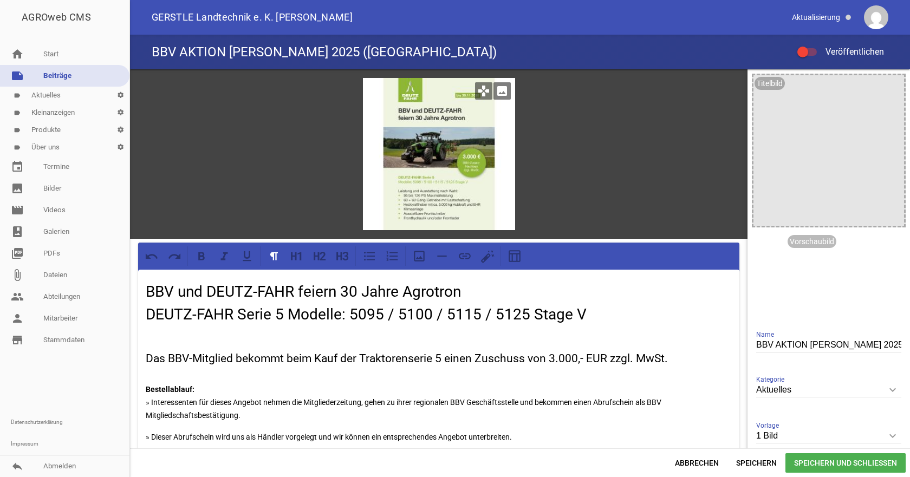
click at [495, 85] on icon "image" at bounding box center [502, 90] width 17 height 17
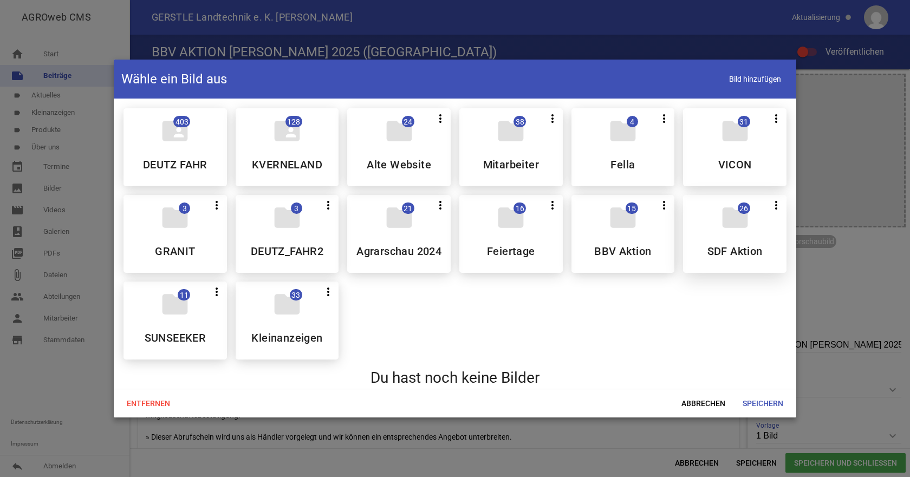
click at [730, 214] on icon "folder" at bounding box center [735, 218] width 30 height 30
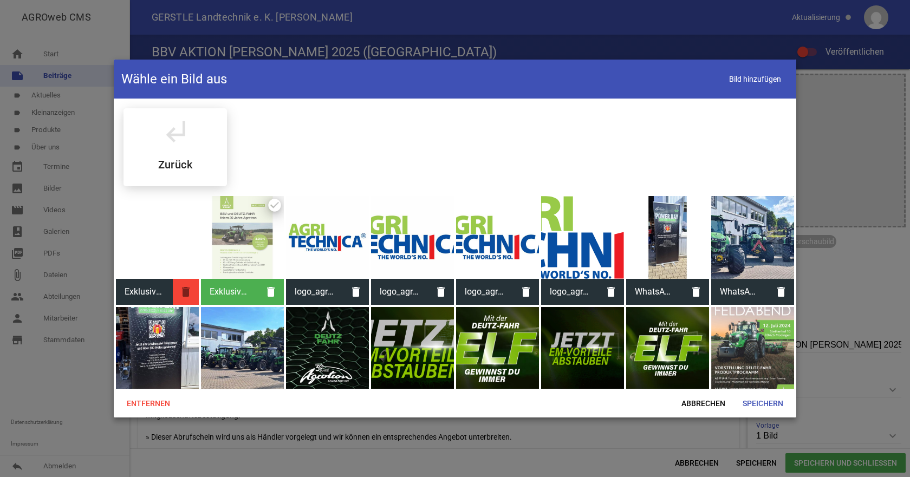
click at [184, 292] on icon "delete" at bounding box center [186, 292] width 26 height 26
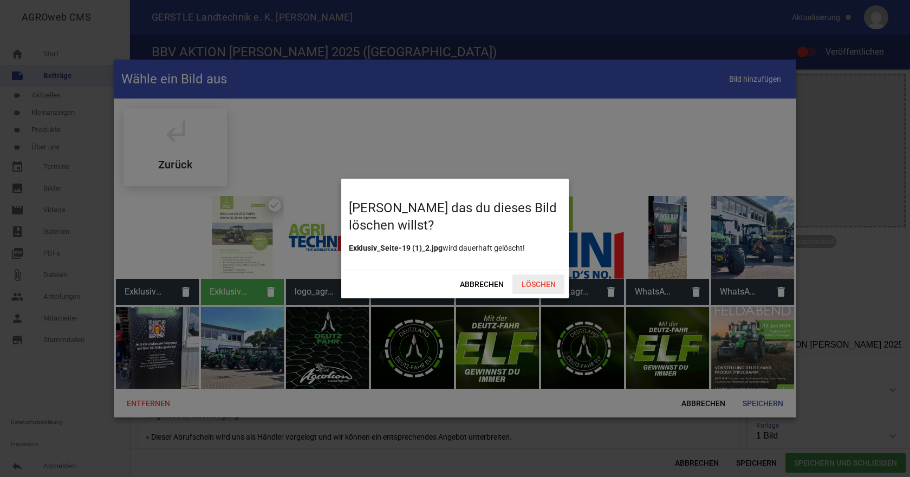
click at [534, 281] on span "Löschen" at bounding box center [539, 285] width 52 height 20
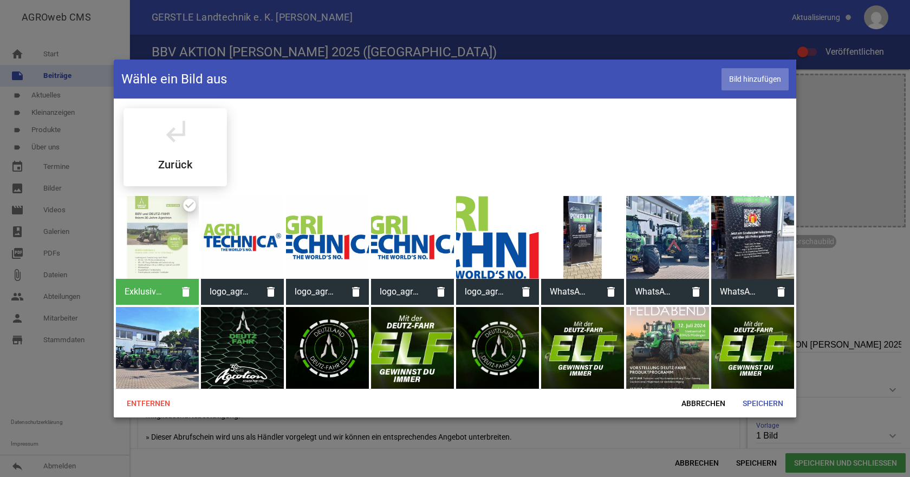
click at [765, 71] on span "Bild hinzufügen" at bounding box center [755, 79] width 67 height 22
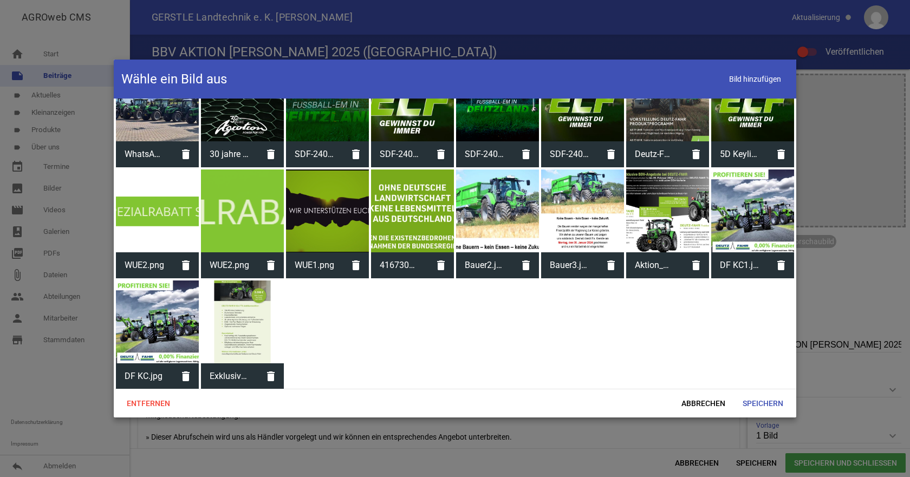
click at [247, 321] on div at bounding box center [242, 322] width 83 height 83
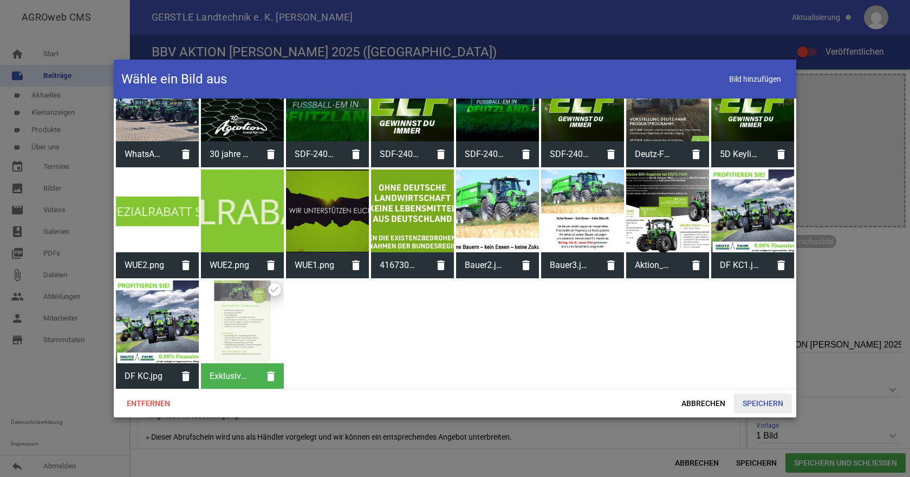
click at [775, 398] on span "Speichern" at bounding box center [763, 404] width 58 height 20
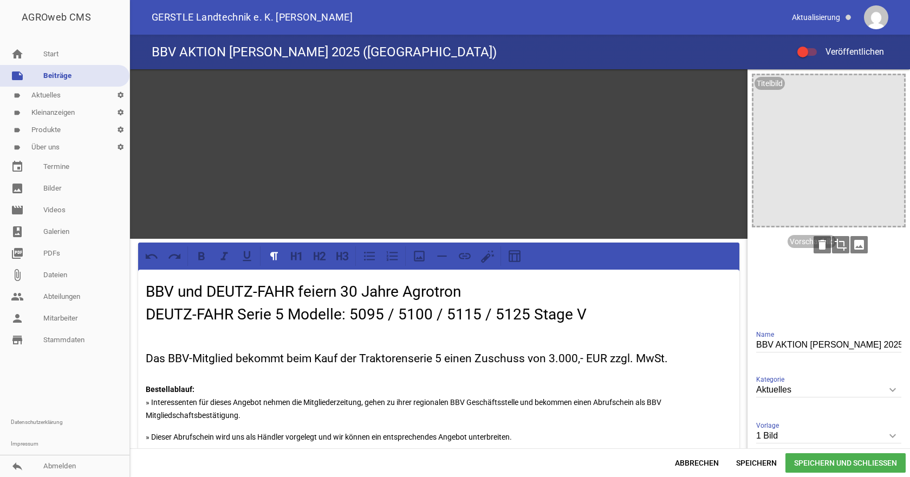
click at [858, 241] on icon "image" at bounding box center [859, 244] width 17 height 17
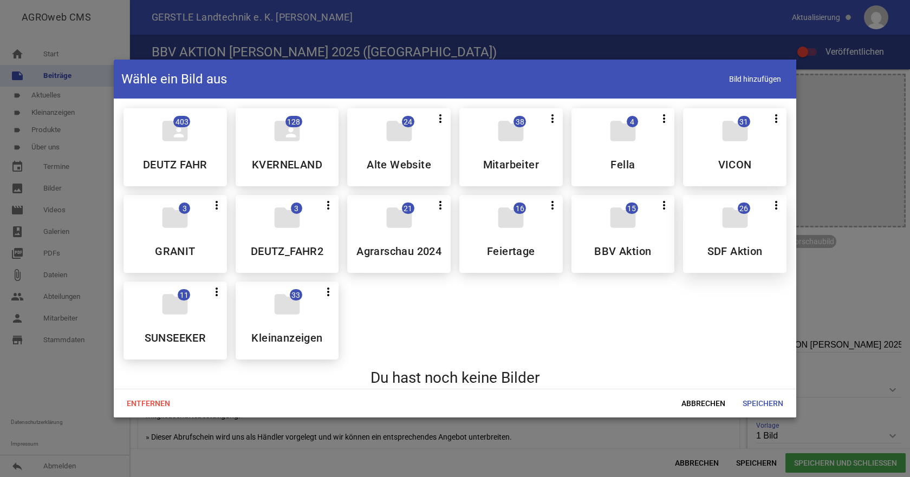
click at [713, 229] on div "folder 26 more_vert Teilen Bearbeiten Löschen SDF Aktion" at bounding box center [735, 234] width 104 height 78
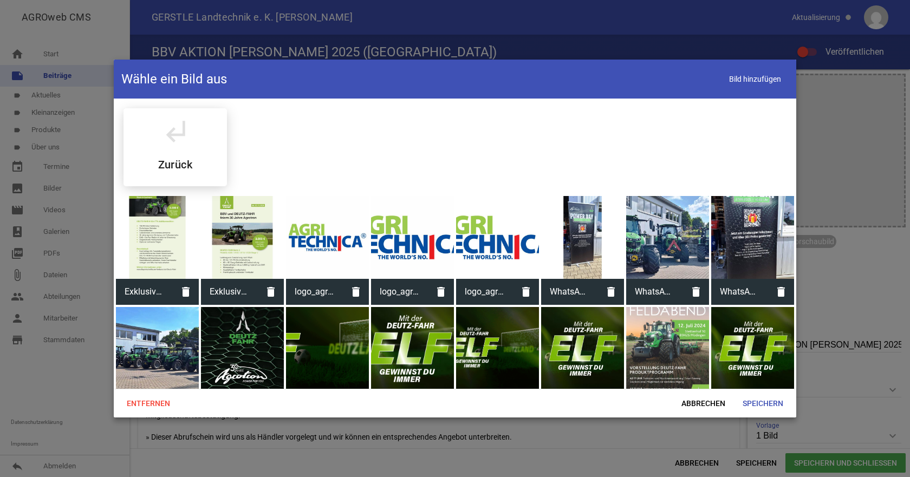
click at [132, 228] on div at bounding box center [157, 237] width 83 height 83
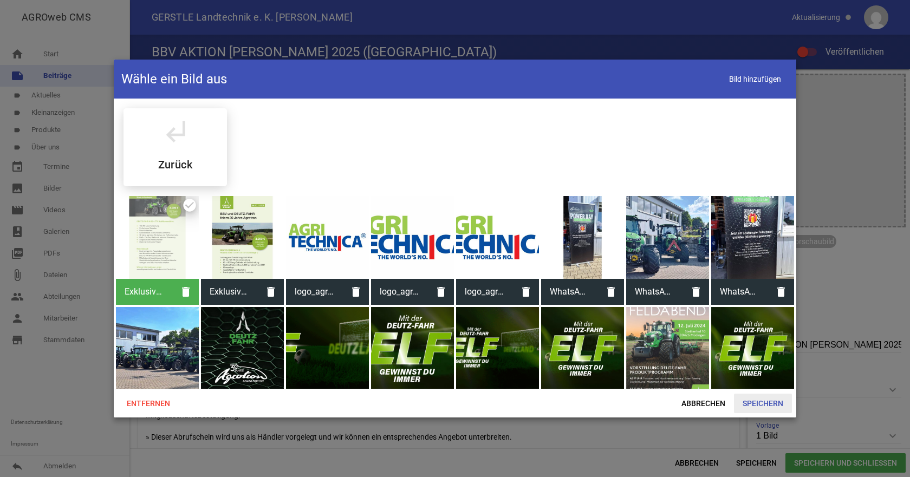
click at [755, 398] on span "Speichern" at bounding box center [763, 404] width 58 height 20
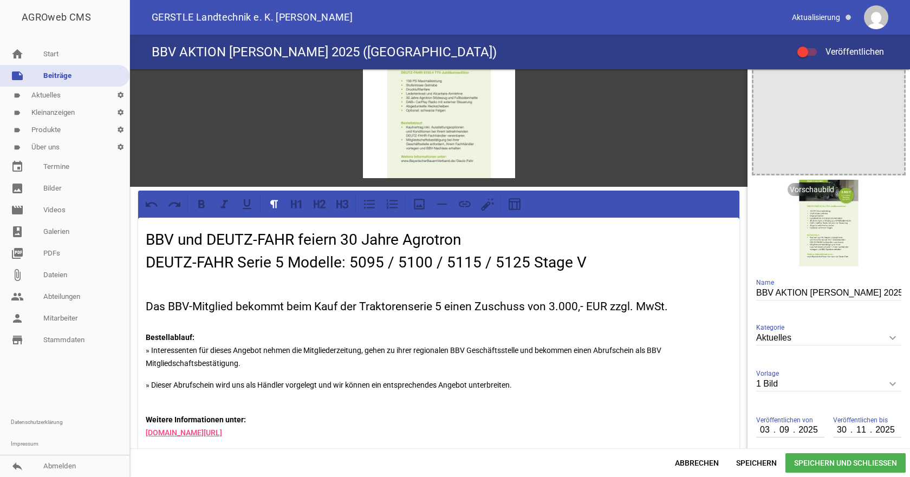
scroll to position [108, 0]
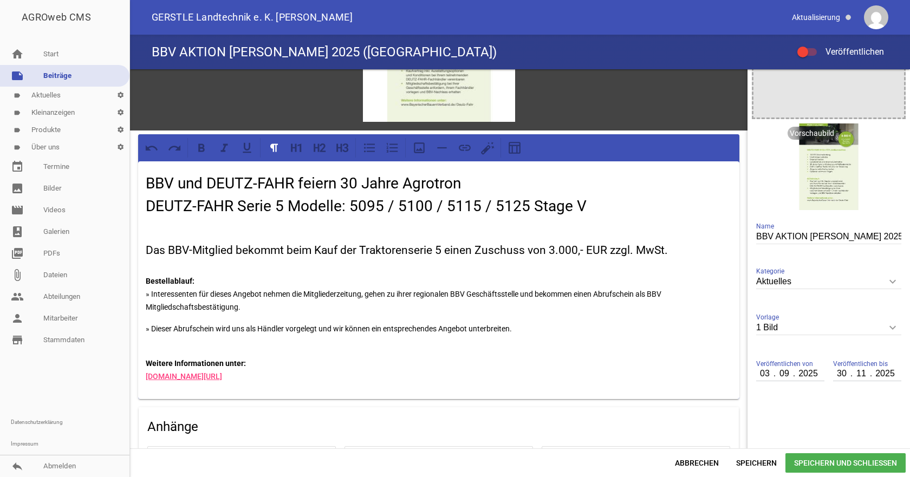
click at [858, 237] on input "BBV AKTION [PERSON_NAME] 2025 ([GEOGRAPHIC_DATA])" at bounding box center [828, 237] width 145 height 15
drag, startPoint x: 883, startPoint y: 237, endPoint x: 852, endPoint y: 236, distance: 31.4
click at [852, 236] on input "BBV AKTION [PERSON_NAME] 2025 ([GEOGRAPHIC_DATA])" at bounding box center [828, 237] width 145 height 15
type input "BBV AKTION [PERSON_NAME] 2025"
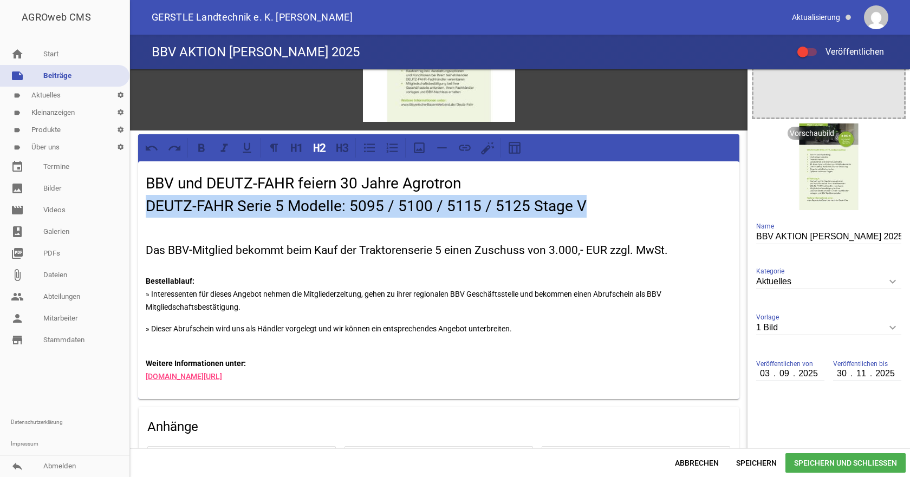
drag, startPoint x: 146, startPoint y: 207, endPoint x: 602, endPoint y: 198, distance: 455.8
click at [602, 198] on h2 "BBV und DEUTZ-FAHR feiern 30 Jahre Agrotron DEUTZ-FAHR Serie 5 Modelle: 5095 / …" at bounding box center [439, 195] width 586 height 46
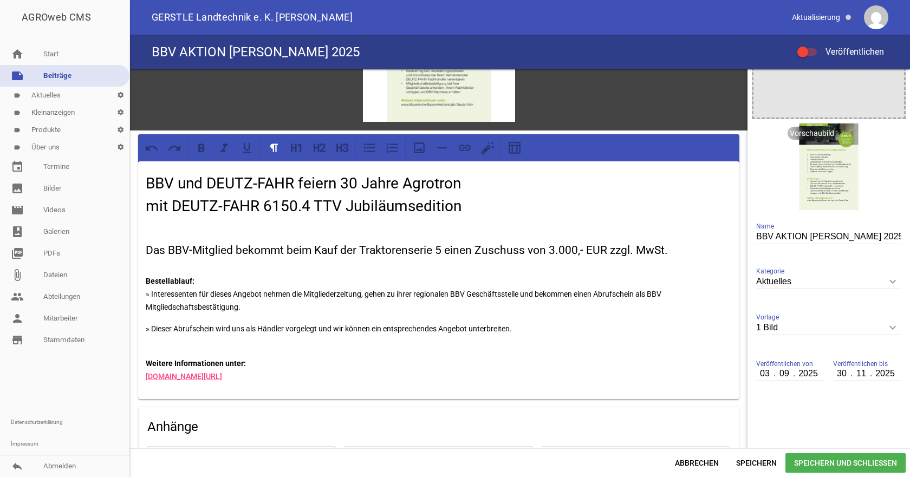
drag, startPoint x: 154, startPoint y: 228, endPoint x: 307, endPoint y: 267, distance: 157.9
click at [154, 228] on p at bounding box center [439, 227] width 586 height 13
click at [147, 267] on p "Bestellablauf: » Interessenten für dieses Angebot nehmen die Mitgliederzeitung,…" at bounding box center [439, 288] width 586 height 52
click at [149, 222] on p at bounding box center [439, 227] width 586 height 13
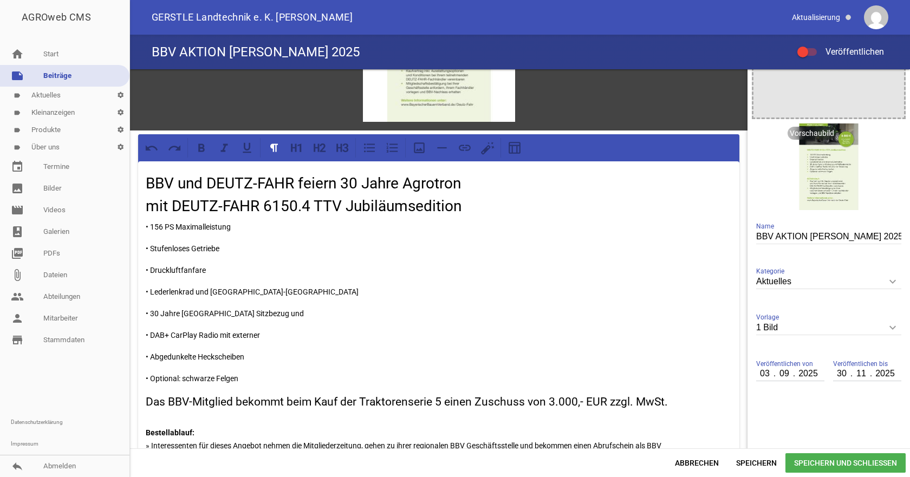
click at [234, 223] on p "• 156 PS Maximalleistung" at bounding box center [439, 227] width 586 height 13
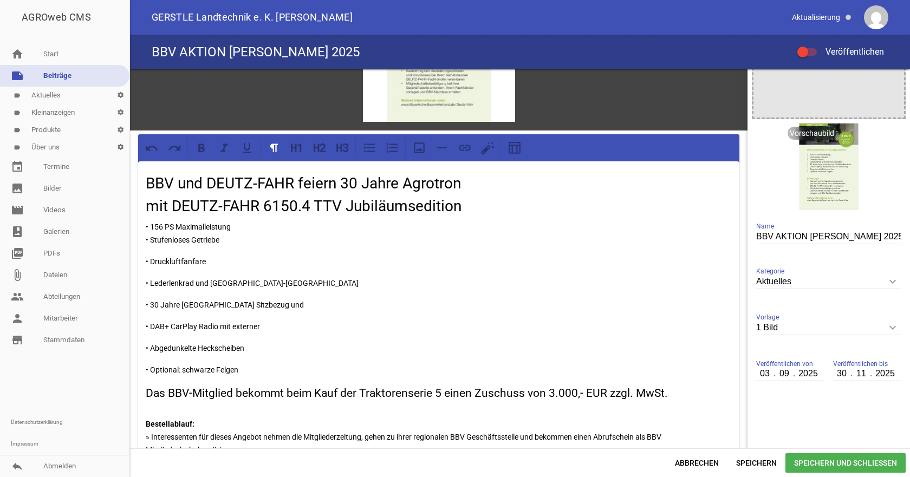
click at [239, 237] on p "• 156 PS Maximalleistung • Stufenloses Getriebe" at bounding box center [439, 234] width 586 height 26
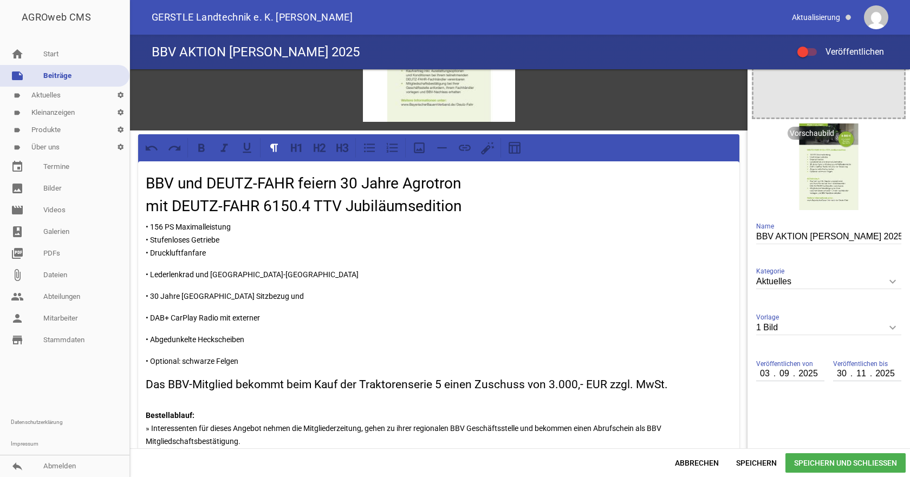
click at [207, 254] on p "• 156 PS Maximalleistung • Stufenloses Getriebe • Druckluftfanfare" at bounding box center [439, 240] width 586 height 39
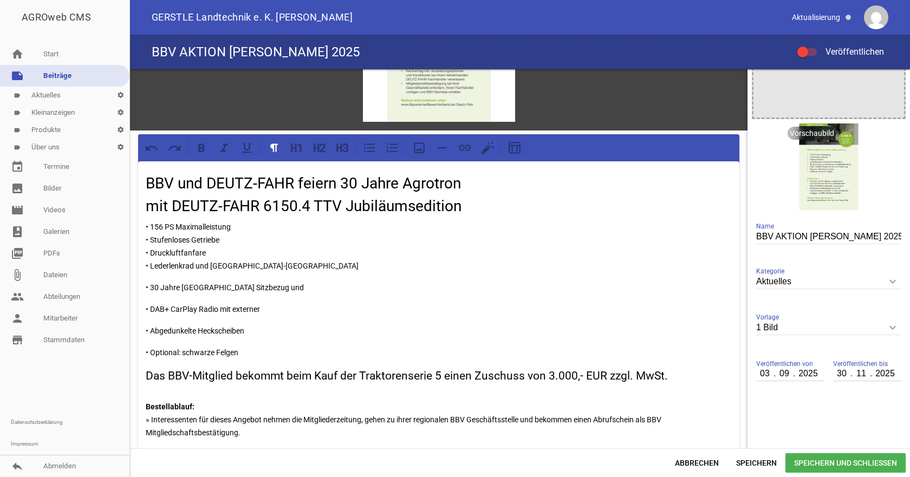
click at [294, 264] on p "• 156 PS Maximalleistung • Stufenloses Getriebe • Druckluftfanfare • Lederlenkr…" at bounding box center [439, 247] width 586 height 52
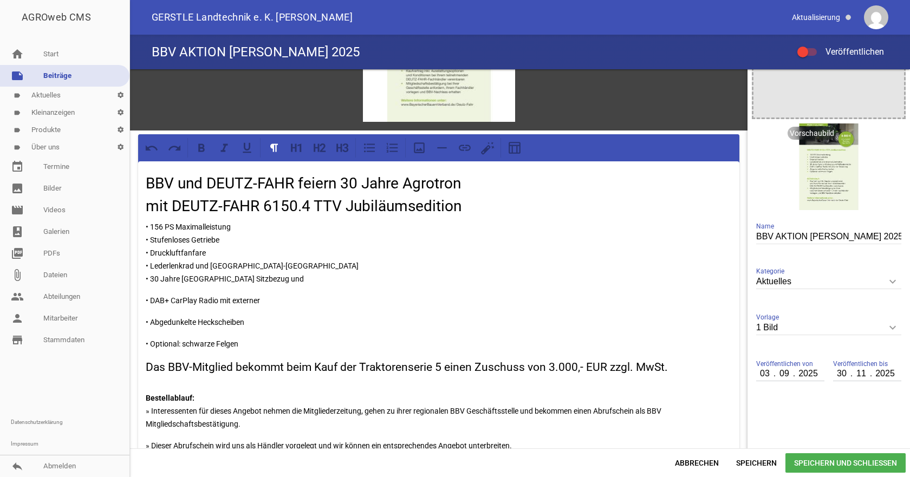
click at [271, 273] on p "• 156 PS Maximalleistung • Stufenloses Getriebe • Druckluftfanfare • Lederlenkr…" at bounding box center [439, 253] width 586 height 65
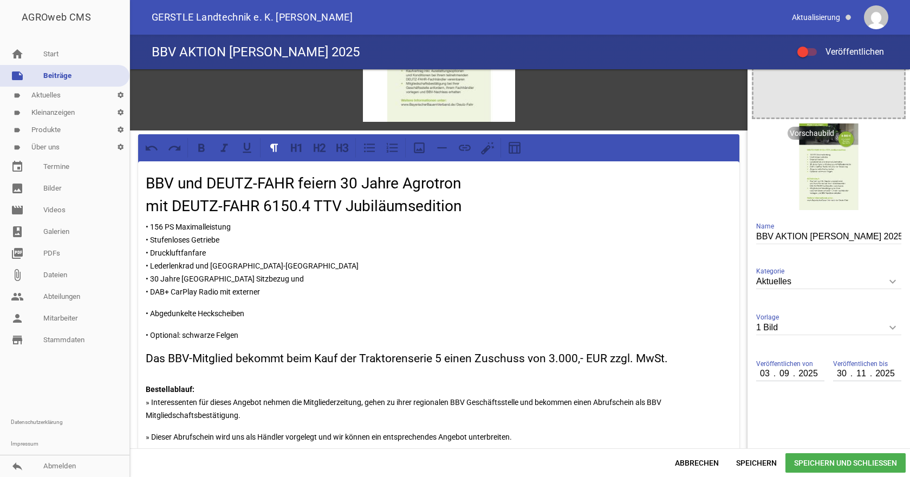
click at [264, 295] on p "• 156 PS Maximalleistung • Stufenloses Getriebe • Druckluftfanfare • Lederlenkr…" at bounding box center [439, 260] width 586 height 78
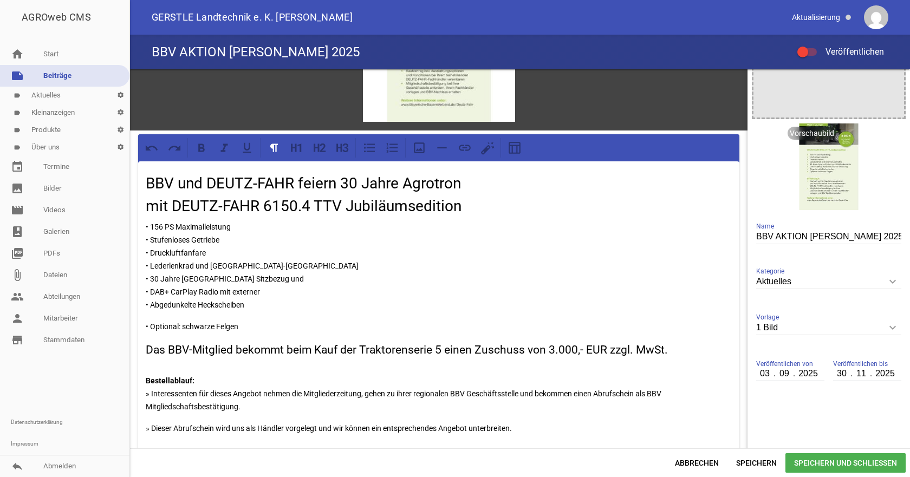
click at [248, 301] on p "• 156 PS Maximalleistung • Stufenloses Getriebe • Druckluftfanfare • Lederlenkr…" at bounding box center [439, 266] width 586 height 91
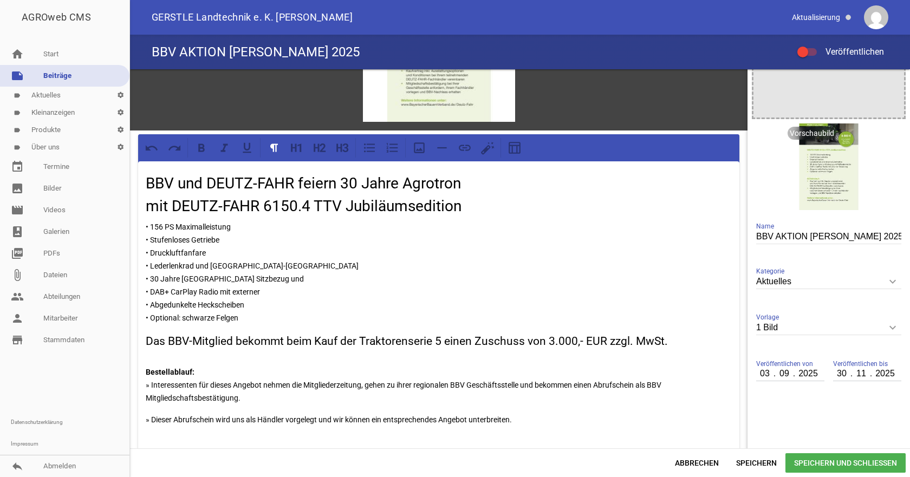
click at [278, 278] on p "• 156 PS Maximalleistung • Stufenloses Getriebe • Druckluftfanfare • Lederlenkr…" at bounding box center [439, 273] width 586 height 104
click at [287, 293] on p "• 156 PS Maximalleistung • Stufenloses Getriebe • Druckluftfanfare • Lederlenkr…" at bounding box center [439, 273] width 586 height 104
click at [314, 316] on p "• 156 PS Maximalleistung • Stufenloses Getriebe • Druckluftfanfare • Lederlenkr…" at bounding box center [439, 273] width 586 height 104
drag, startPoint x: 441, startPoint y: 341, endPoint x: 344, endPoint y: 339, distance: 97.0
click at [344, 340] on h3 "Das BBV-Mitglied bekommt beim Kauf der Traktorenserie 5 einen Zuschuss von 3.00…" at bounding box center [439, 341] width 586 height 17
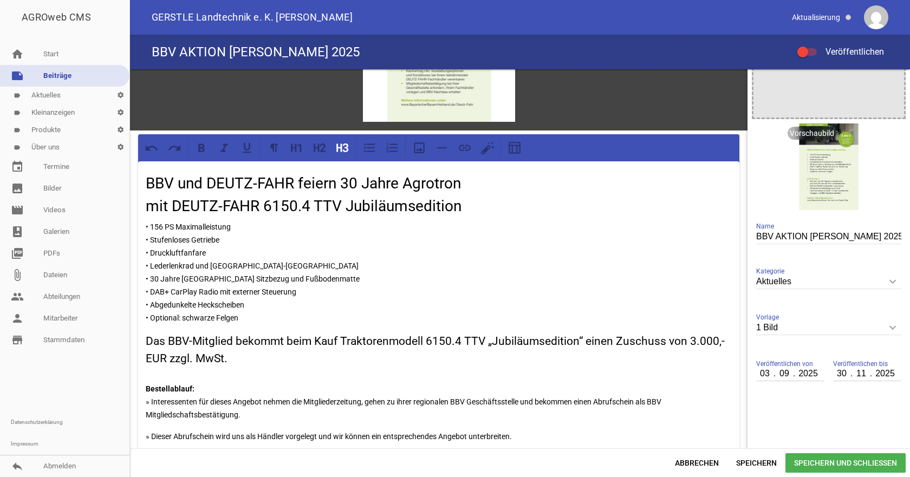
click at [344, 339] on h3 "Das BBV-Mitglied bekommt beim Kauf Traktorenmodell 6150.4 TTV „Jubiläumsedition…" at bounding box center [439, 350] width 586 height 34
click at [448, 341] on h3 "Das BBV-Mitglied bekommt beim Kauf des Traktorenmodell 6150.4 TTV „Jubiläumsedi…" at bounding box center [439, 350] width 586 height 34
drag, startPoint x: 448, startPoint y: 341, endPoint x: 380, endPoint y: 340, distance: 67.2
click at [380, 340] on h3 "Das BBV-Mitglied bekommt beim Kauf des Traktorenmodell 6150.4 TTV „Jubiläumsedi…" at bounding box center [439, 350] width 586 height 34
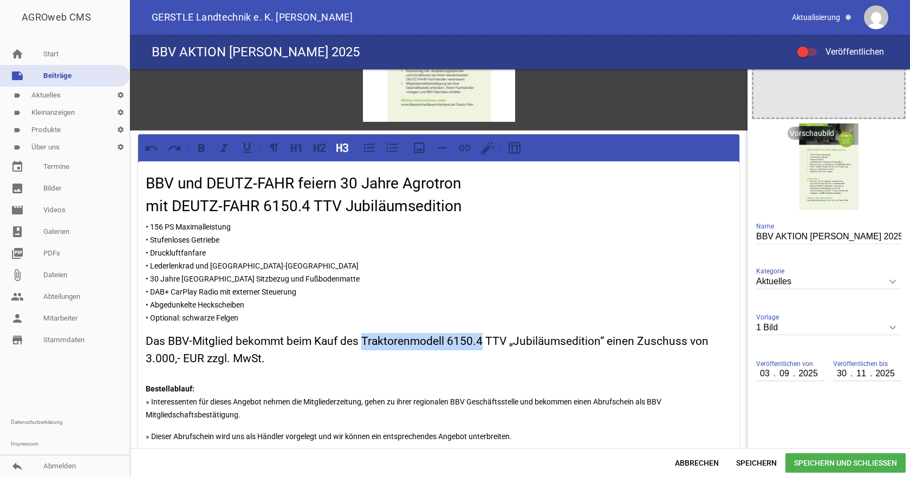
click at [422, 340] on h3 "Das BBV-Mitglied bekommt beim Kauf des Traktorenmodell 6150.4 TTV „Jubiläumsedi…" at bounding box center [439, 350] width 586 height 34
drag, startPoint x: 445, startPoint y: 340, endPoint x: 366, endPoint y: 340, distance: 79.1
click at [366, 340] on h3 "Das BBV-Mitglied bekommt beim Kauf des Traktorenmodell 6150.4 TTV „Jubiläumsedi…" at bounding box center [439, 350] width 586 height 34
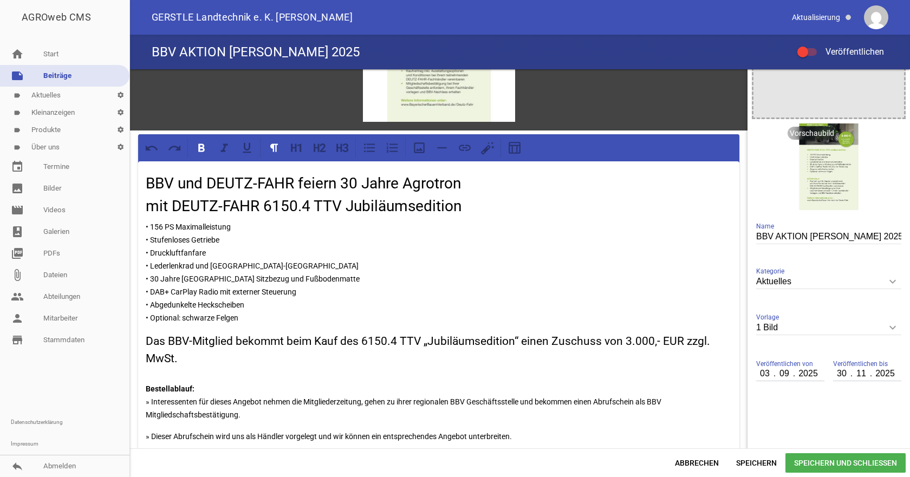
click at [352, 370] on p "Bestellablauf: » Interessenten für dieses Angebot nehmen die Mitgliederzeitung,…" at bounding box center [439, 396] width 586 height 52
click at [376, 334] on h3 "Das BBV-Mitglied bekommt beim Kauf des 6150.4 TTV „Jubiläumsedition“ einen Zusc…" at bounding box center [439, 350] width 586 height 34
click at [391, 300] on p "• 156 PS Maximalleistung • Stufenloses Getriebe • Druckluftfanfare • Lederlenkr…" at bounding box center [439, 273] width 586 height 104
click at [807, 52] on div at bounding box center [803, 52] width 11 height 11
click at [813, 46] on input "Veröffentlichen" at bounding box center [813, 46] width 0 height 0
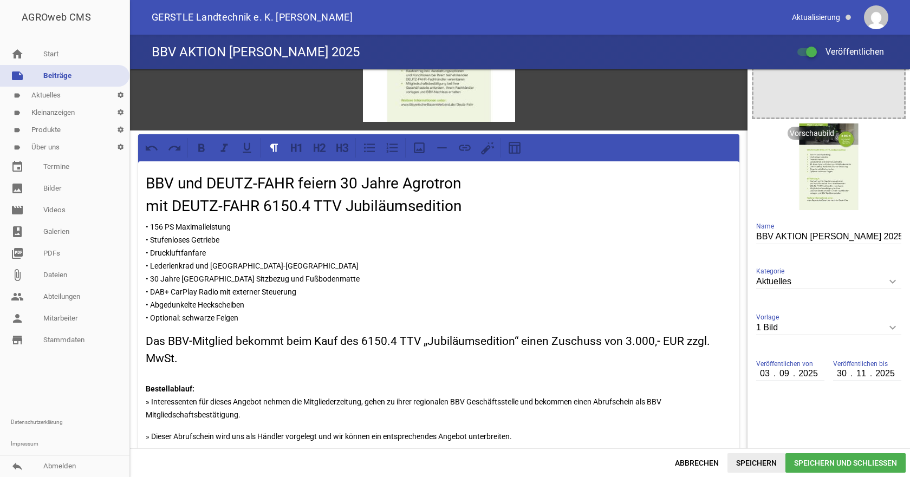
click at [749, 463] on span "Speichern" at bounding box center [757, 464] width 58 height 20
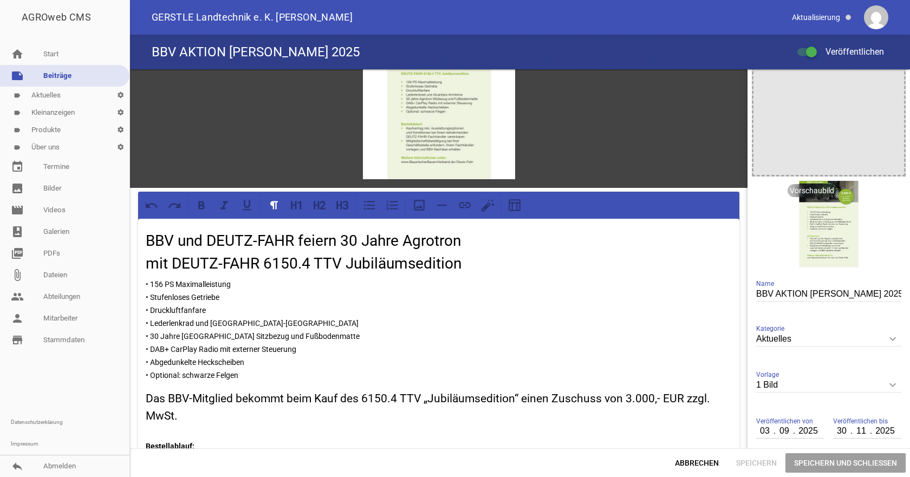
scroll to position [0, 0]
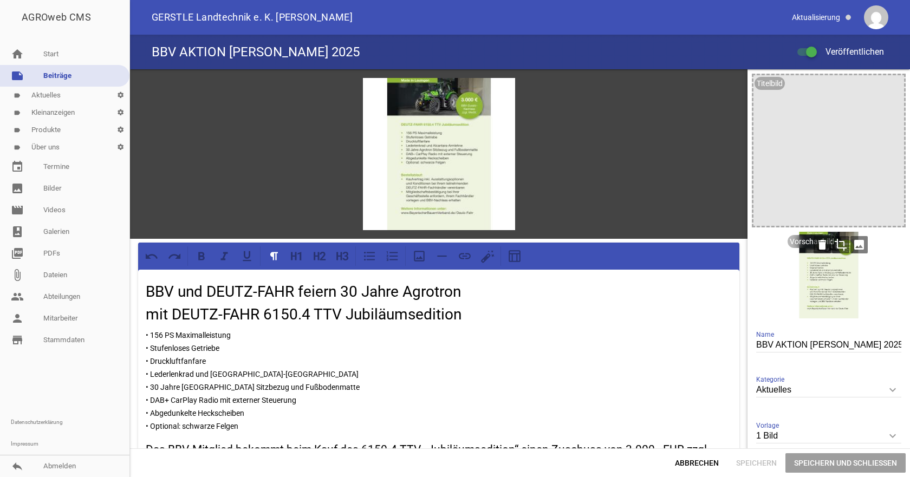
click at [856, 245] on icon "image" at bounding box center [859, 244] width 17 height 17
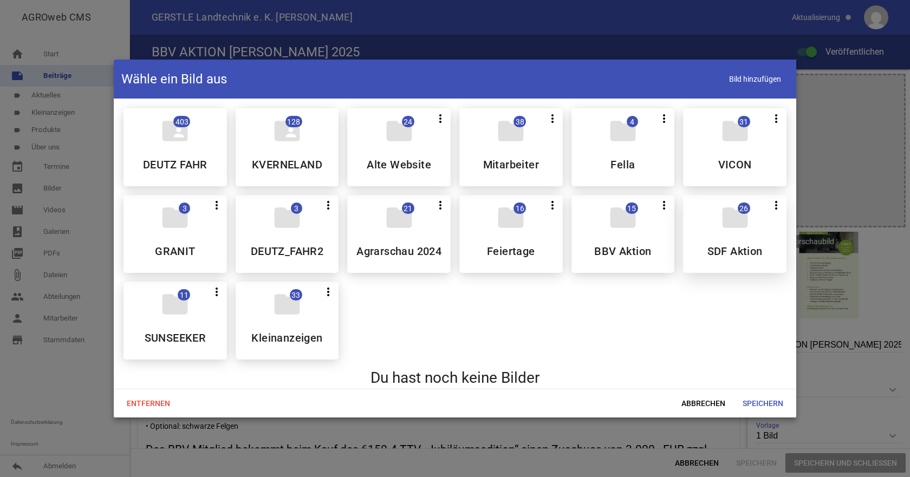
click at [722, 228] on icon "folder" at bounding box center [735, 218] width 30 height 30
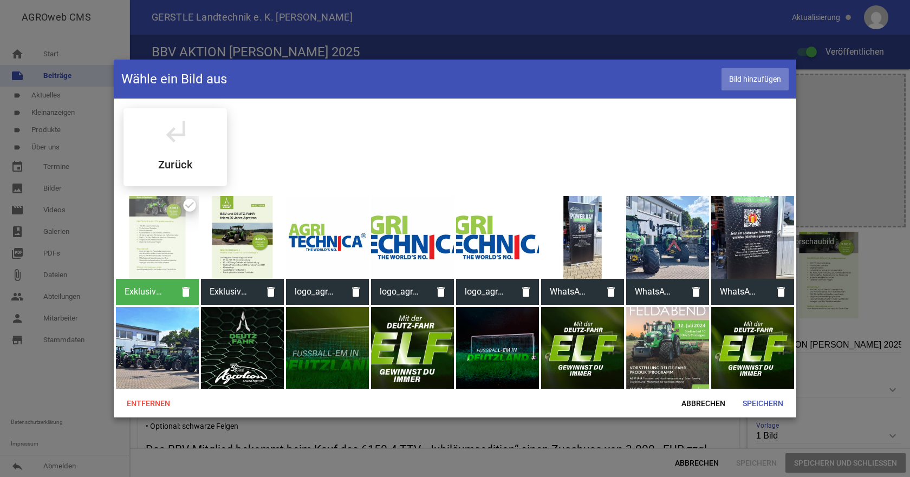
click at [743, 72] on span "Bild hinzufügen" at bounding box center [755, 79] width 67 height 22
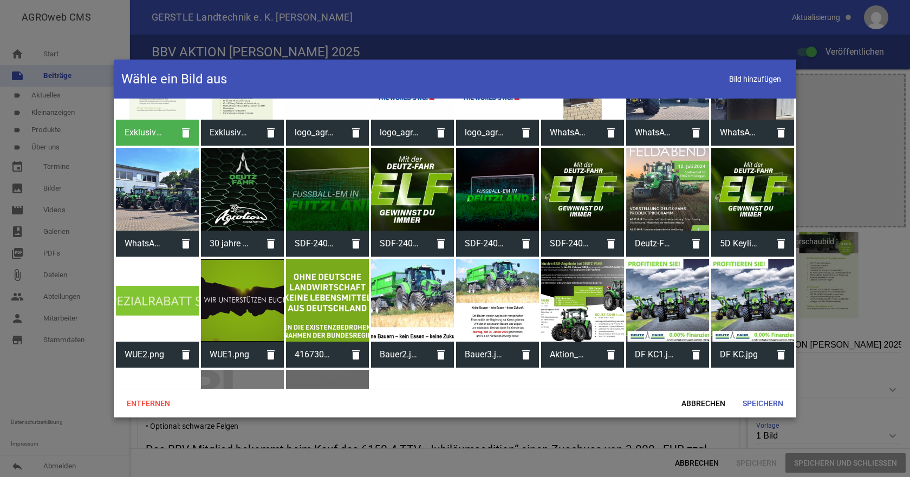
scroll to position [249, 0]
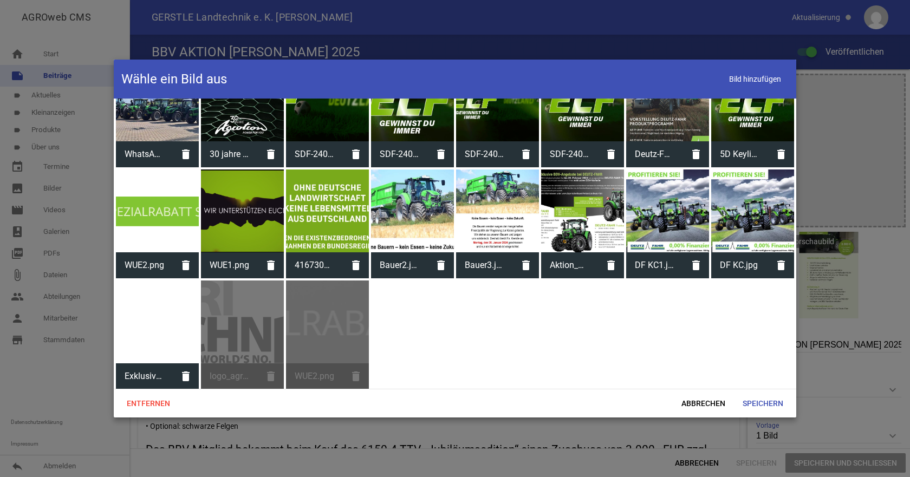
click at [145, 338] on div at bounding box center [157, 322] width 83 height 83
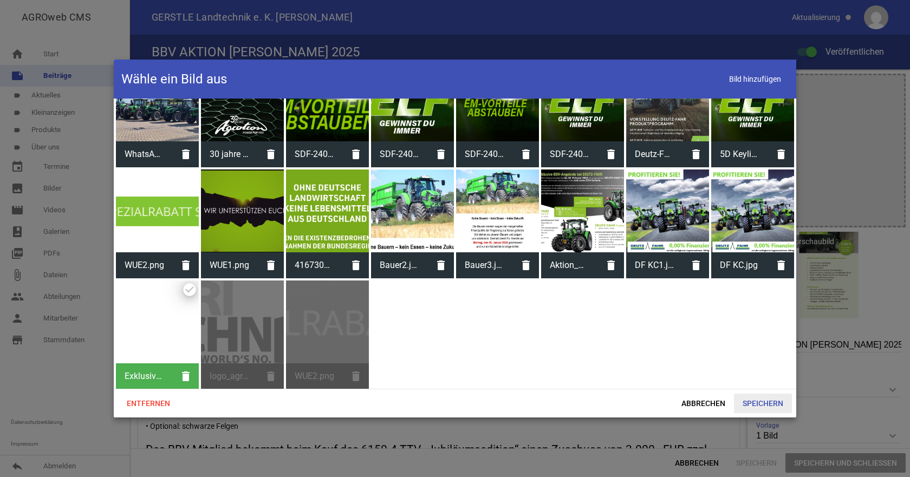
drag, startPoint x: 761, startPoint y: 405, endPoint x: 759, endPoint y: 398, distance: 7.9
click at [762, 405] on span "Speichern" at bounding box center [763, 404] width 58 height 20
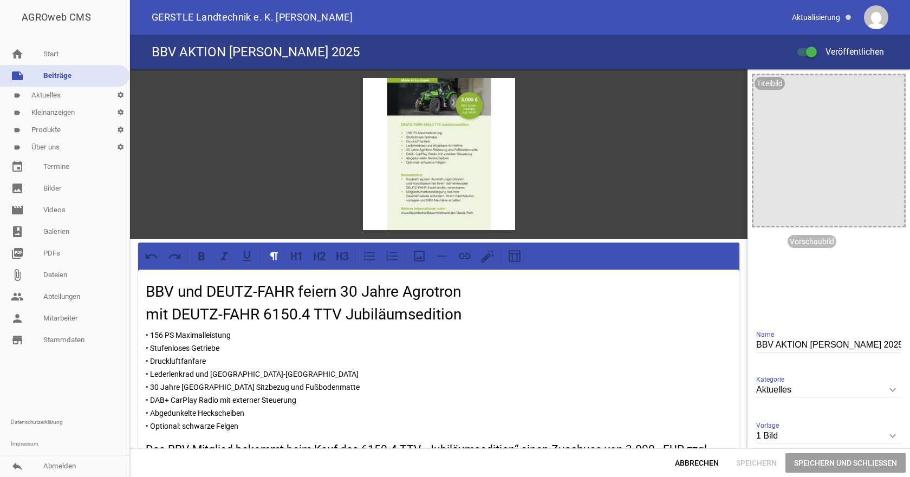
click at [762, 467] on span "Speichern" at bounding box center [757, 464] width 58 height 20
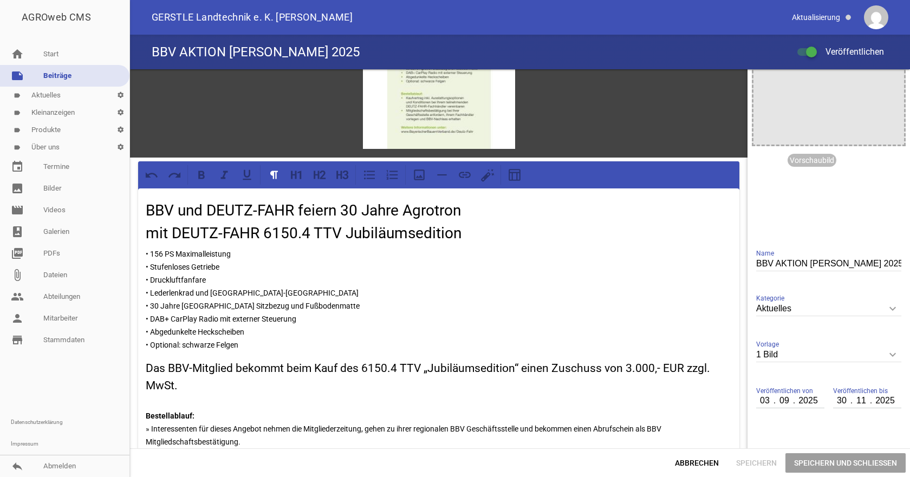
scroll to position [163, 0]
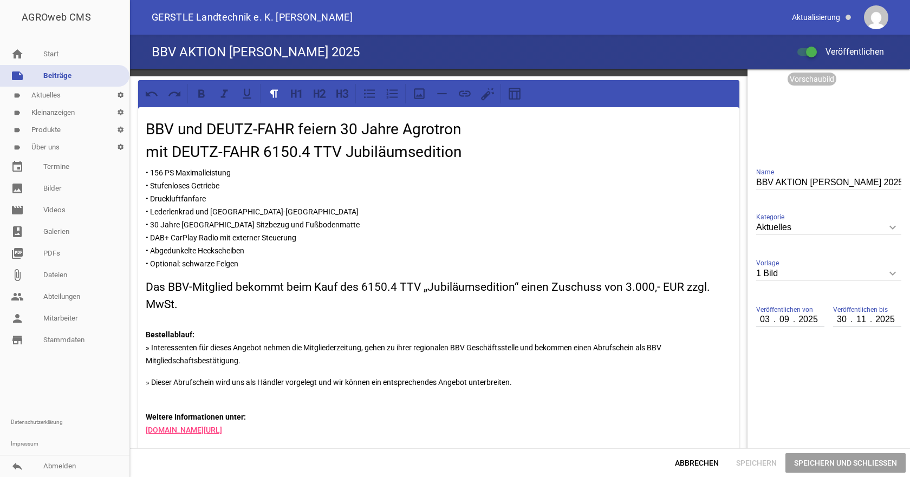
click at [752, 460] on span "Speichern" at bounding box center [757, 464] width 58 height 20
click at [298, 217] on p "• 156 PS Maximalleistung • Stufenloses Getriebe • Druckluftfanfare • Lederlenkr…" at bounding box center [439, 218] width 586 height 104
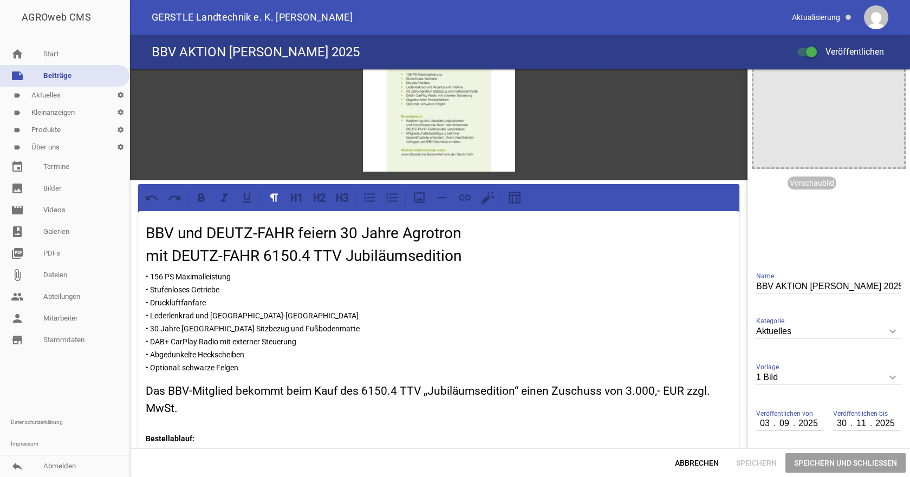
scroll to position [0, 0]
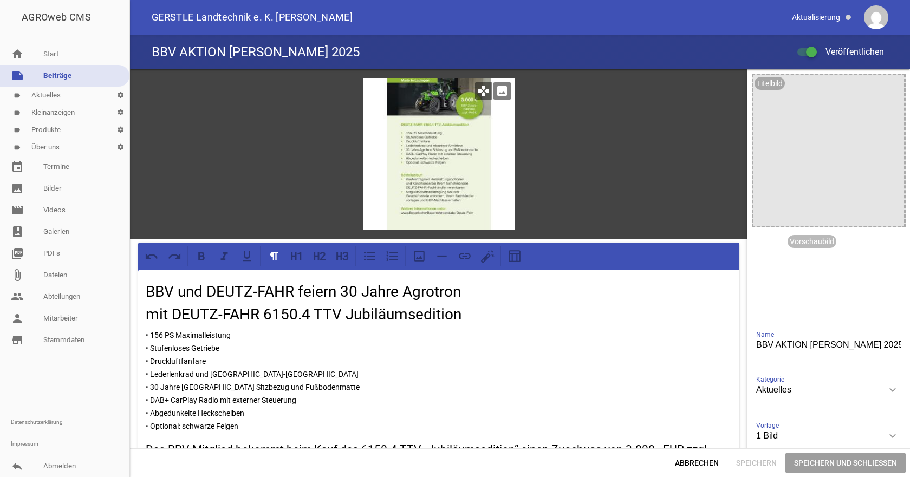
click at [450, 144] on div at bounding box center [439, 154] width 152 height 152
click at [501, 89] on icon "image" at bounding box center [502, 90] width 17 height 17
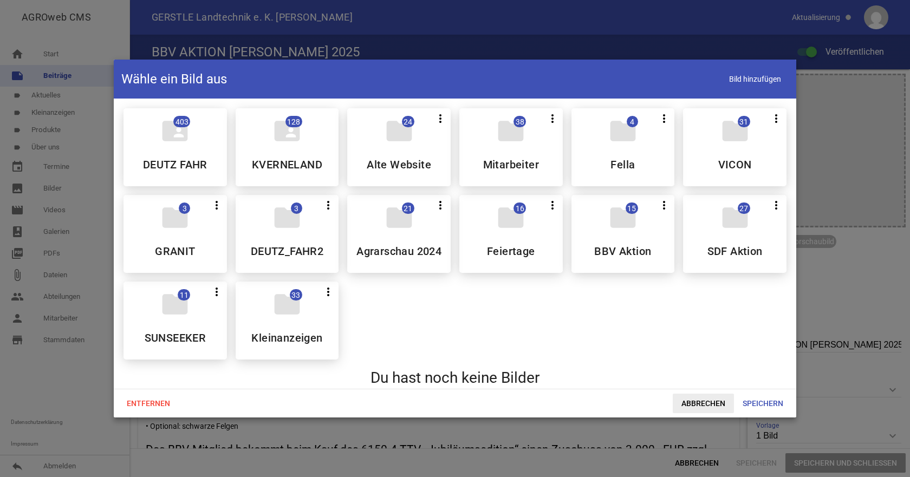
click at [708, 402] on span "Abbrechen" at bounding box center [703, 404] width 61 height 20
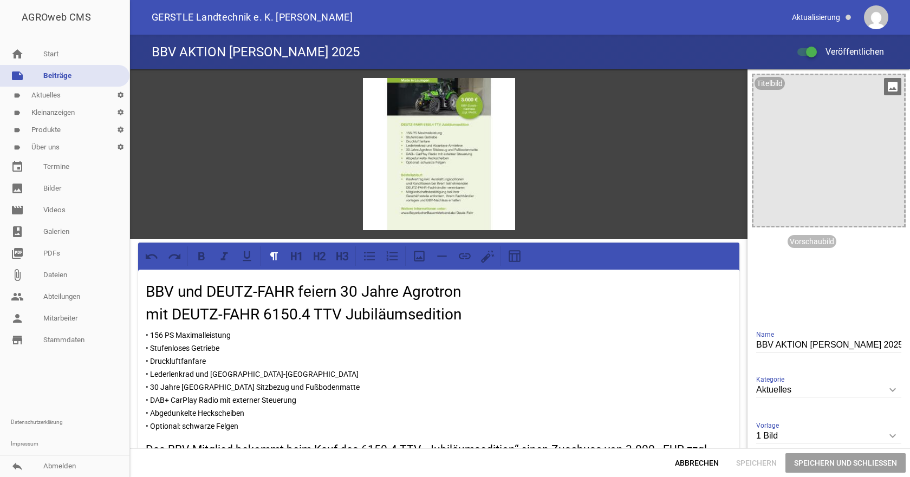
click at [842, 157] on div at bounding box center [829, 150] width 151 height 151
click at [887, 83] on icon "image" at bounding box center [892, 86] width 17 height 17
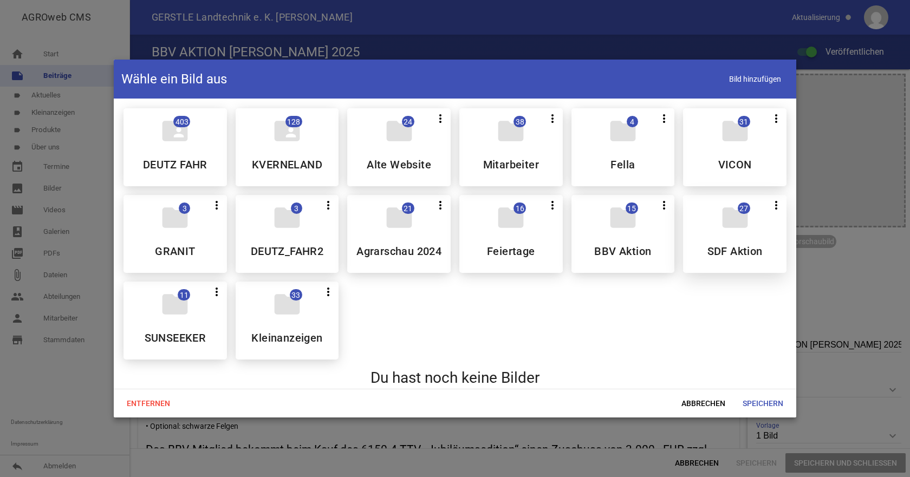
click at [721, 226] on icon "folder" at bounding box center [735, 218] width 30 height 30
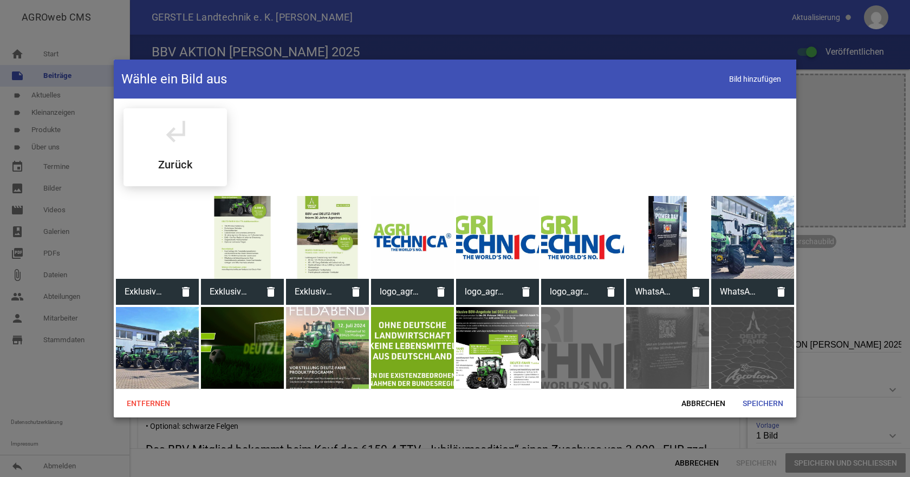
click at [152, 229] on div at bounding box center [157, 237] width 83 height 83
click at [752, 399] on span "Speichern" at bounding box center [763, 404] width 58 height 20
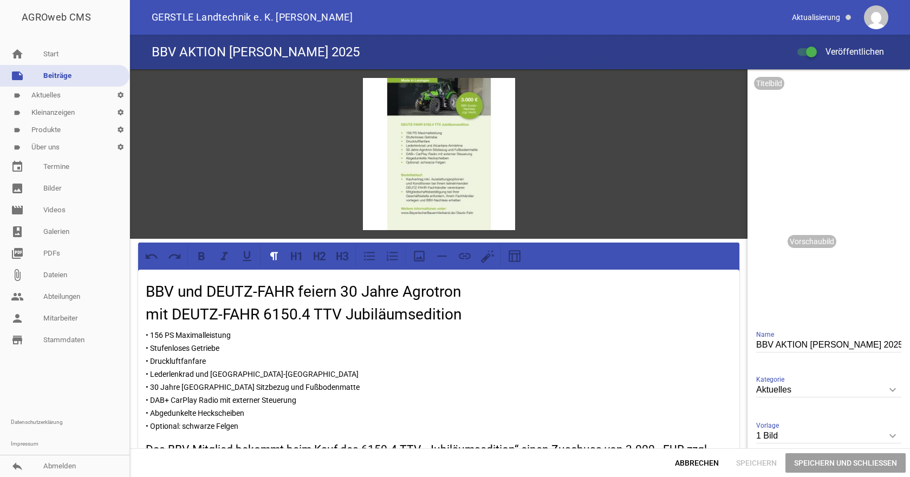
click at [762, 467] on span "Speichern" at bounding box center [757, 464] width 58 height 20
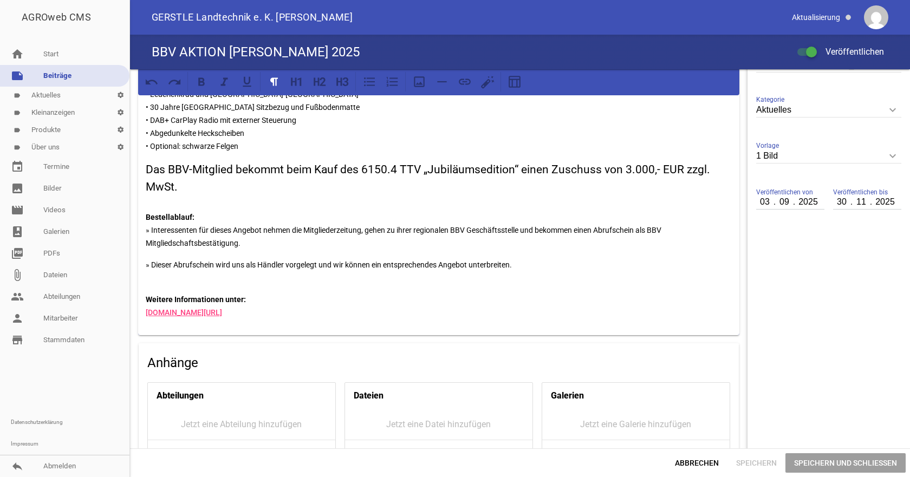
scroll to position [408, 0]
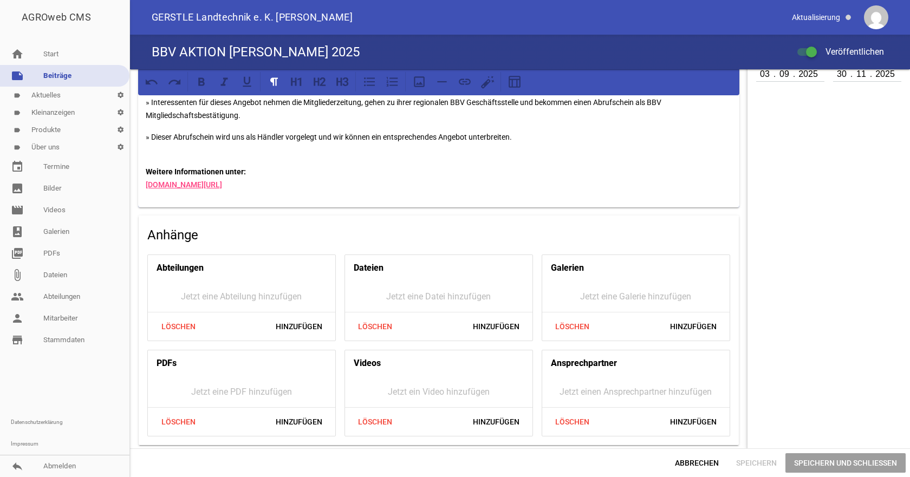
click at [50, 101] on link "label Aktuelles settings" at bounding box center [65, 95] width 130 height 17
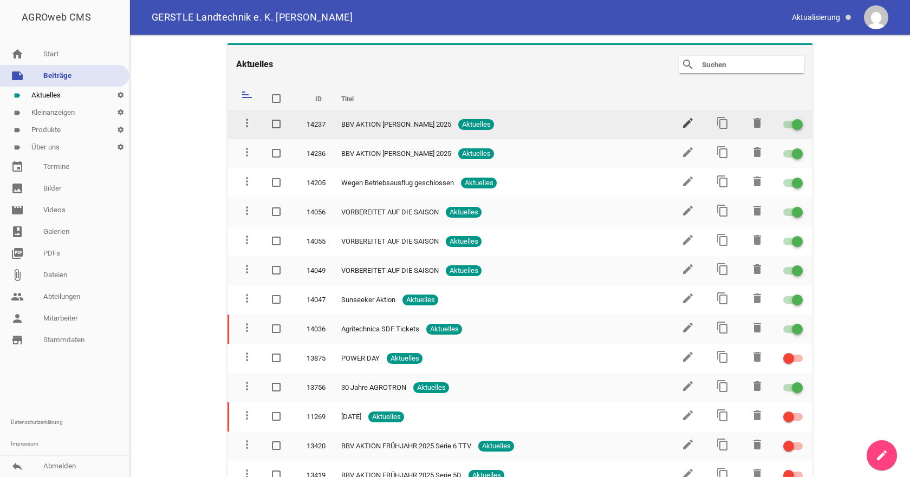
click at [684, 121] on icon "edit" at bounding box center [688, 123] width 13 height 13
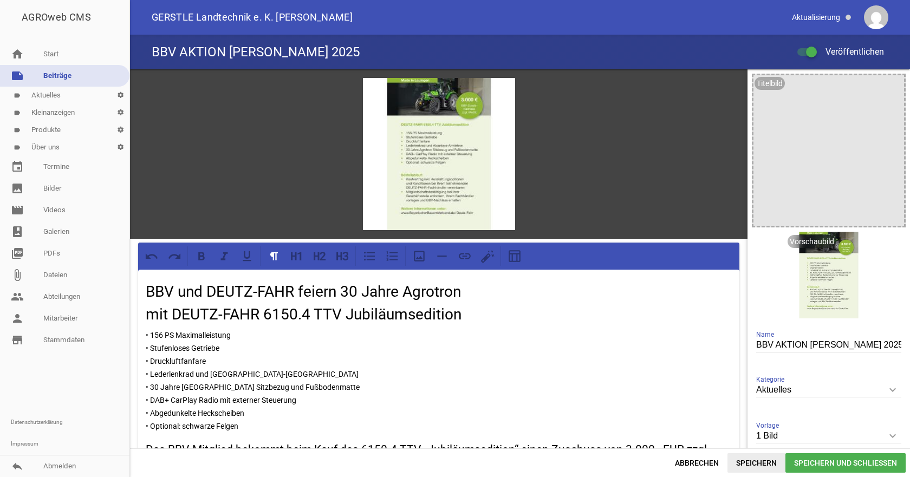
click at [759, 461] on span "Speichern" at bounding box center [757, 464] width 58 height 20
click at [853, 242] on icon "image" at bounding box center [859, 244] width 17 height 17
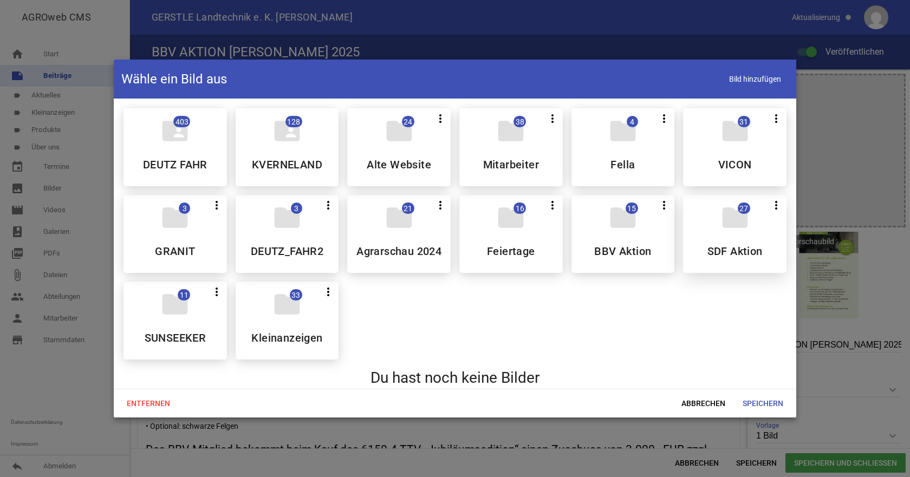
click at [734, 233] on icon "folder" at bounding box center [735, 218] width 30 height 30
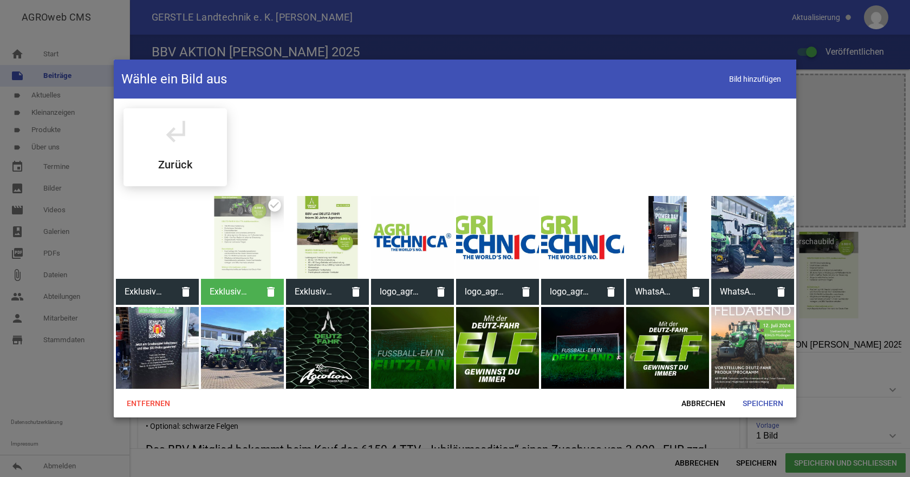
click at [133, 244] on div at bounding box center [157, 237] width 83 height 83
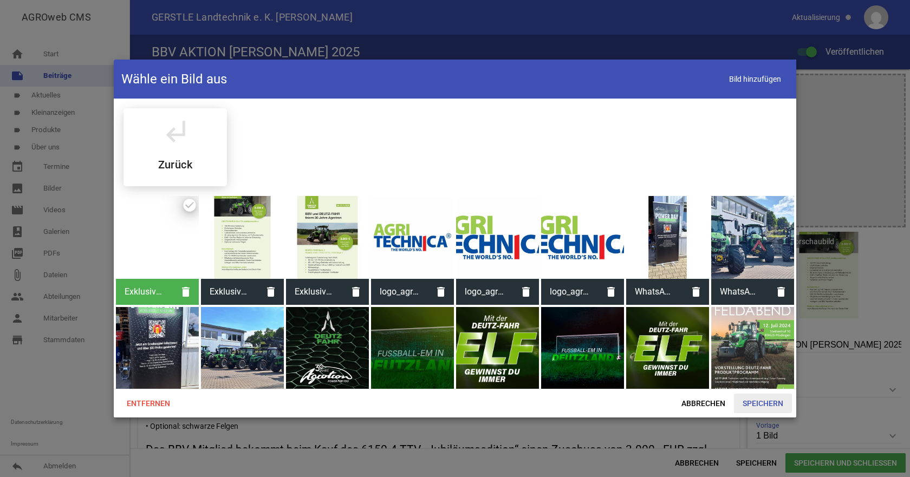
click at [761, 400] on span "Speichern" at bounding box center [763, 404] width 58 height 20
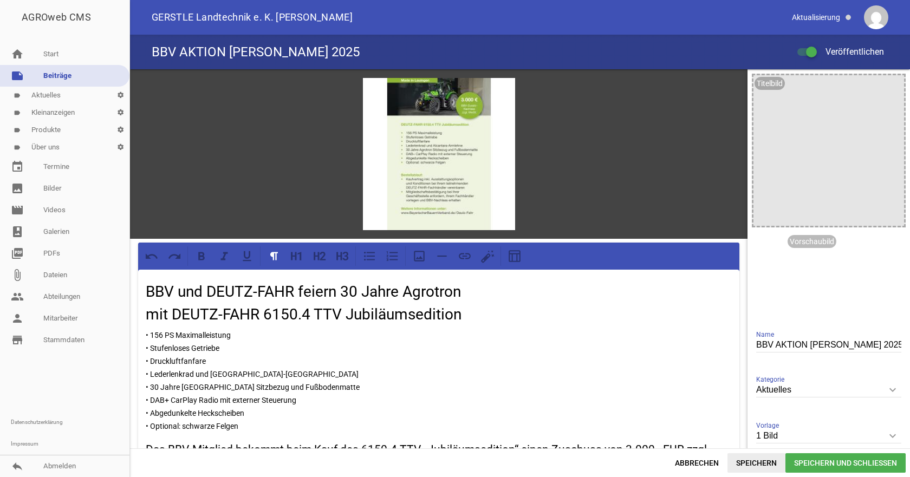
click at [758, 462] on span "Speichern" at bounding box center [757, 464] width 58 height 20
click at [855, 246] on icon "image" at bounding box center [859, 244] width 17 height 17
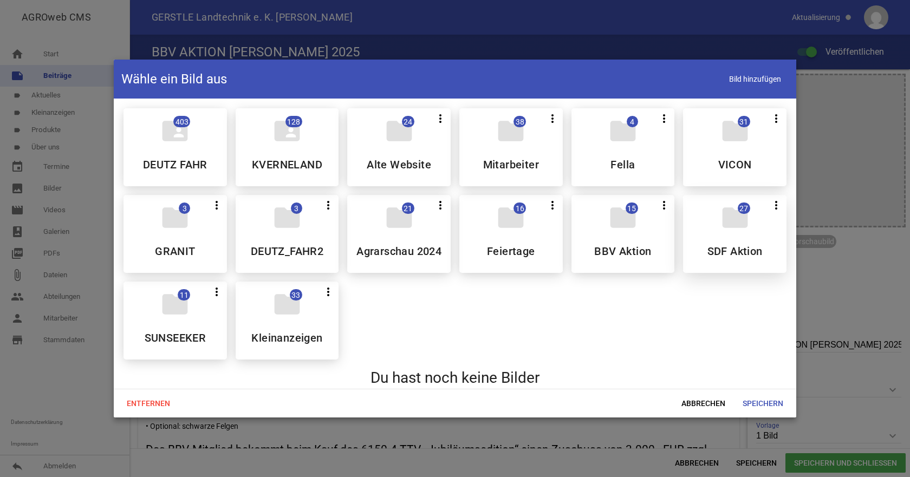
click at [719, 238] on div "folder 27 more_vert Teilen Bearbeiten Löschen SDF Aktion" at bounding box center [735, 234] width 104 height 78
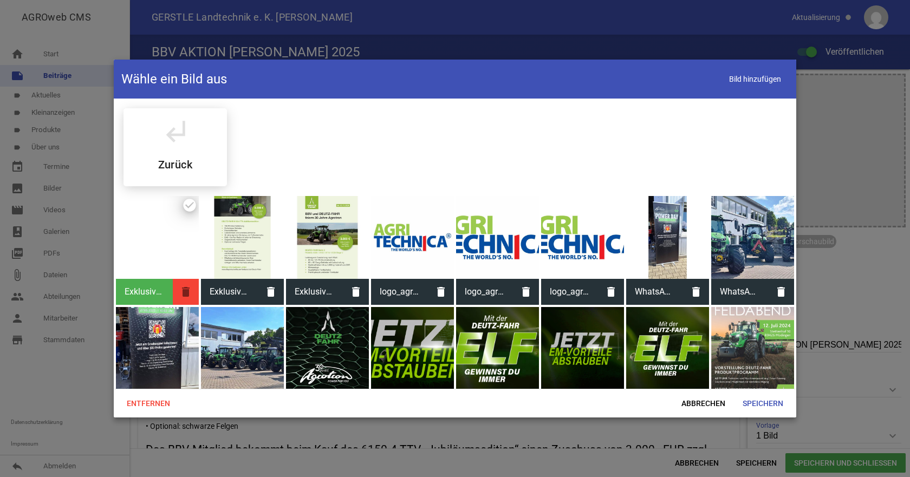
click at [183, 290] on icon "delete" at bounding box center [186, 292] width 26 height 26
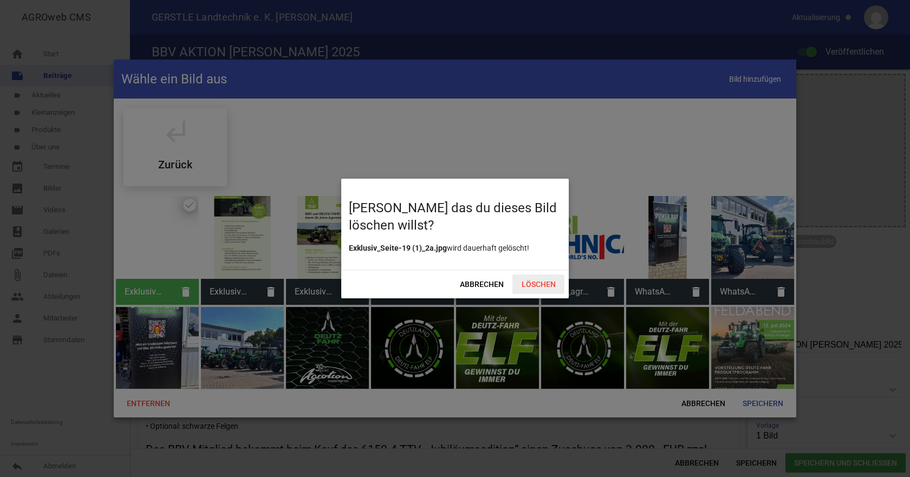
click at [546, 286] on span "Löschen" at bounding box center [539, 285] width 52 height 20
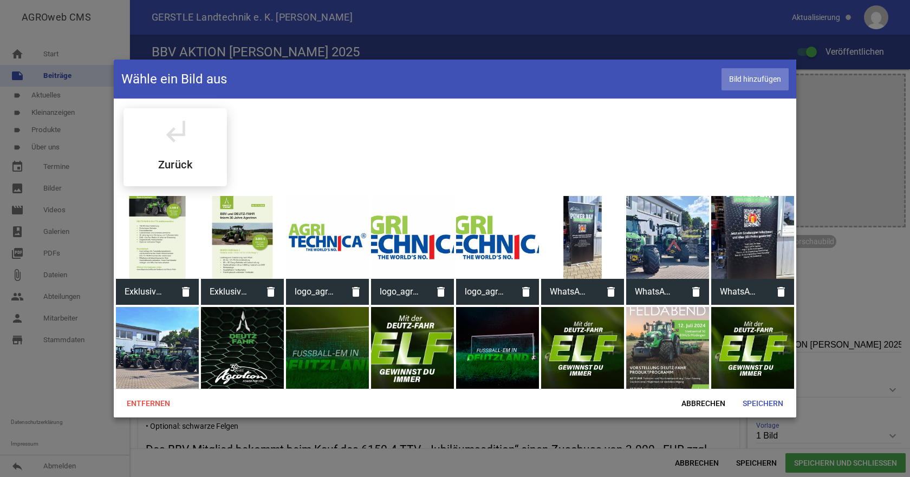
click at [755, 74] on span "Bild hinzufügen" at bounding box center [755, 79] width 67 height 22
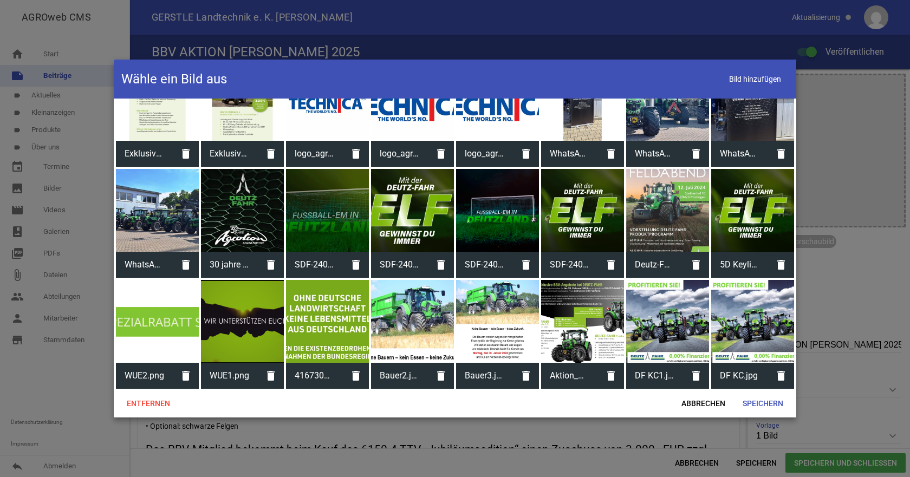
scroll to position [249, 0]
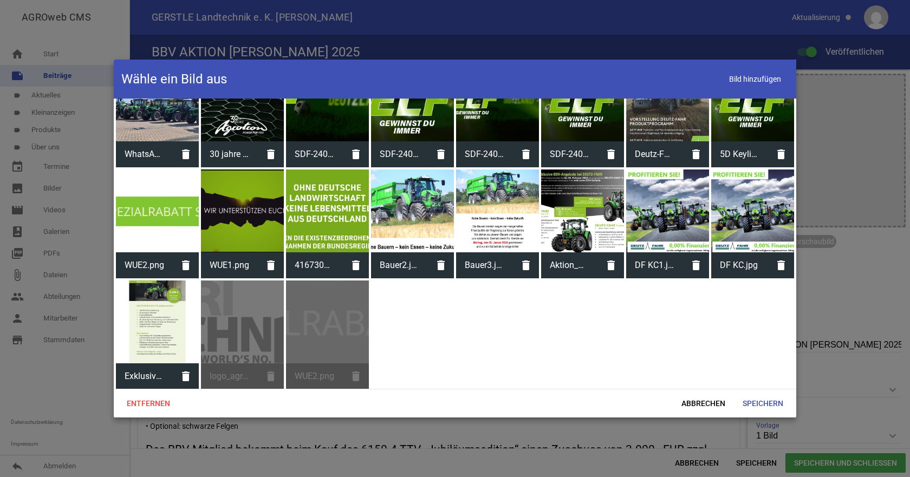
click at [173, 327] on div at bounding box center [157, 322] width 83 height 83
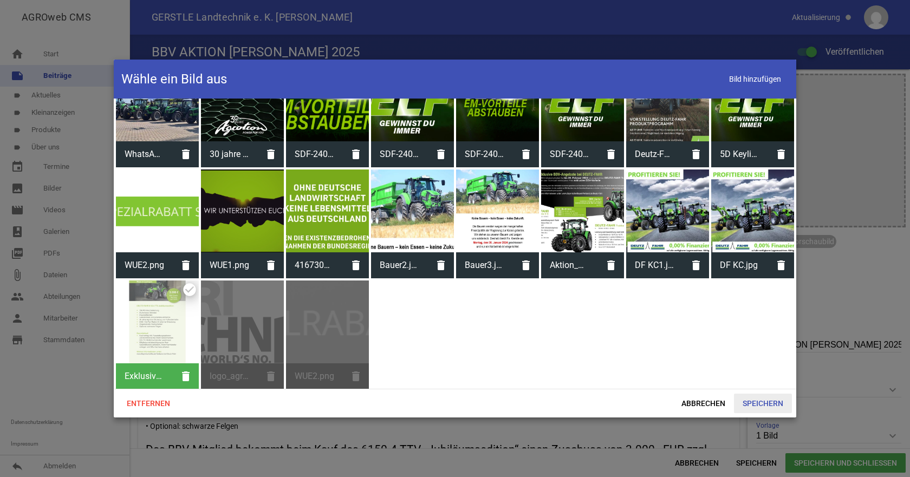
click at [755, 401] on span "Speichern" at bounding box center [763, 404] width 58 height 20
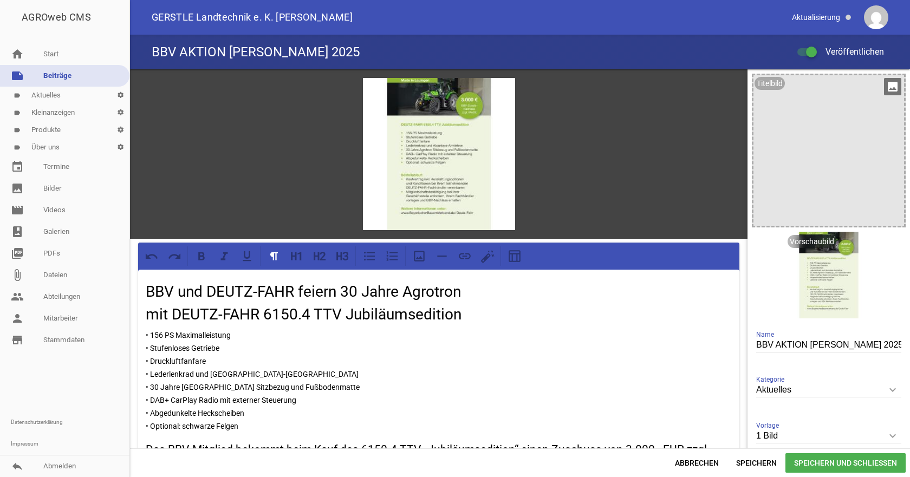
click at [887, 82] on icon "image" at bounding box center [892, 86] width 17 height 17
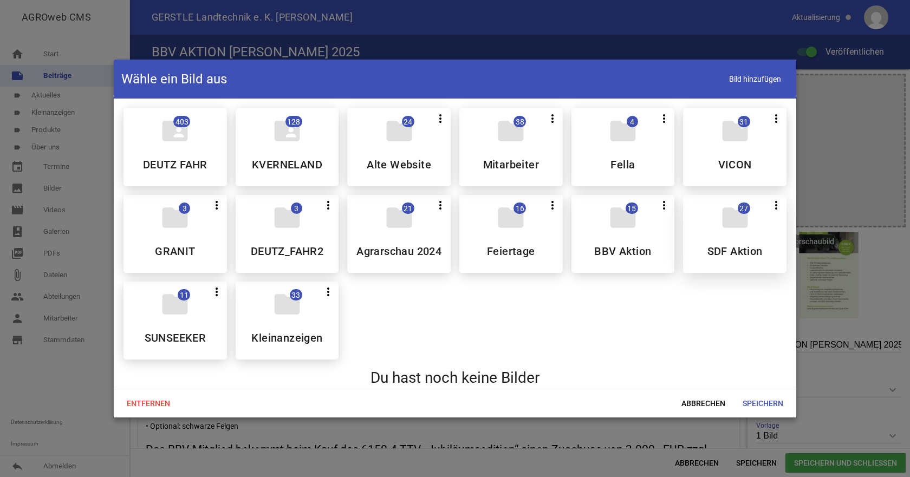
click at [708, 246] on h5 "SDF Aktion" at bounding box center [735, 251] width 55 height 11
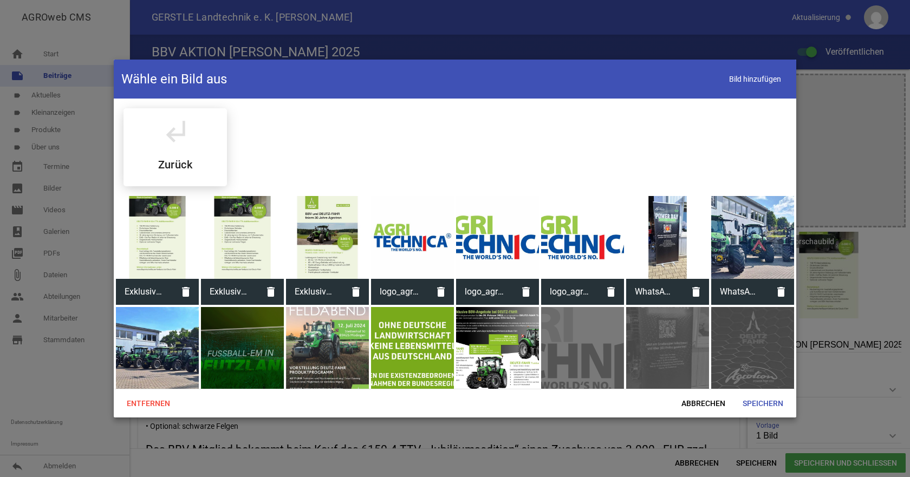
click at [157, 225] on div at bounding box center [157, 237] width 83 height 83
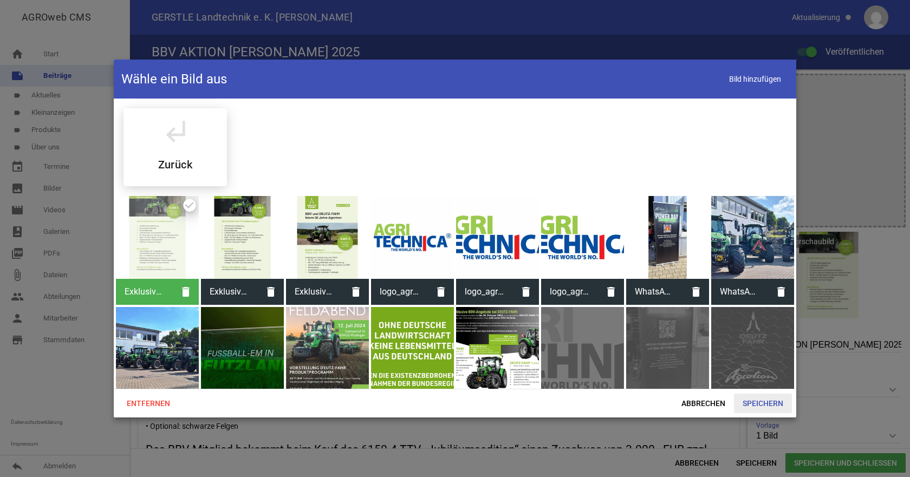
click at [777, 402] on span "Speichern" at bounding box center [763, 404] width 58 height 20
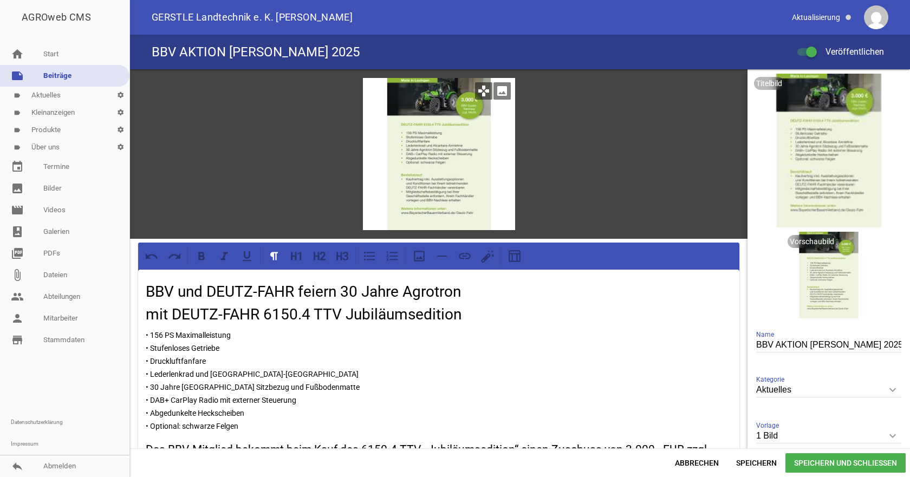
click at [505, 89] on icon "image" at bounding box center [502, 90] width 17 height 17
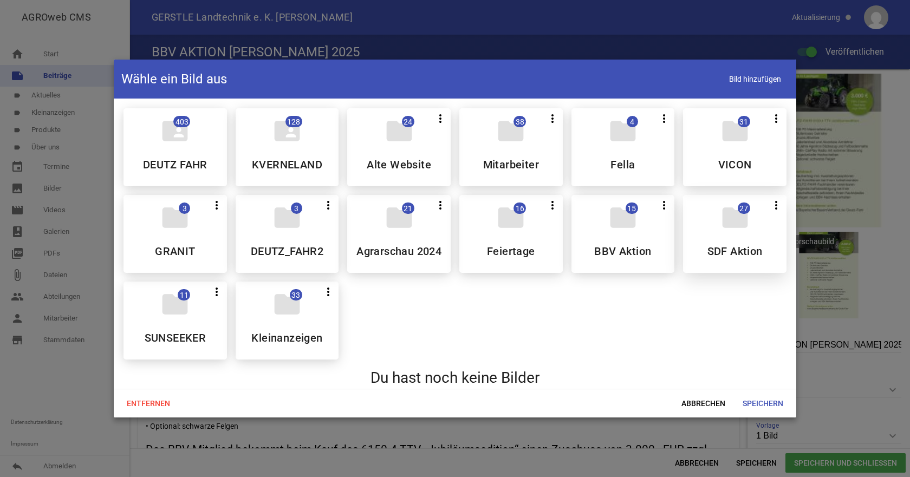
click at [734, 231] on icon "folder" at bounding box center [735, 218] width 30 height 30
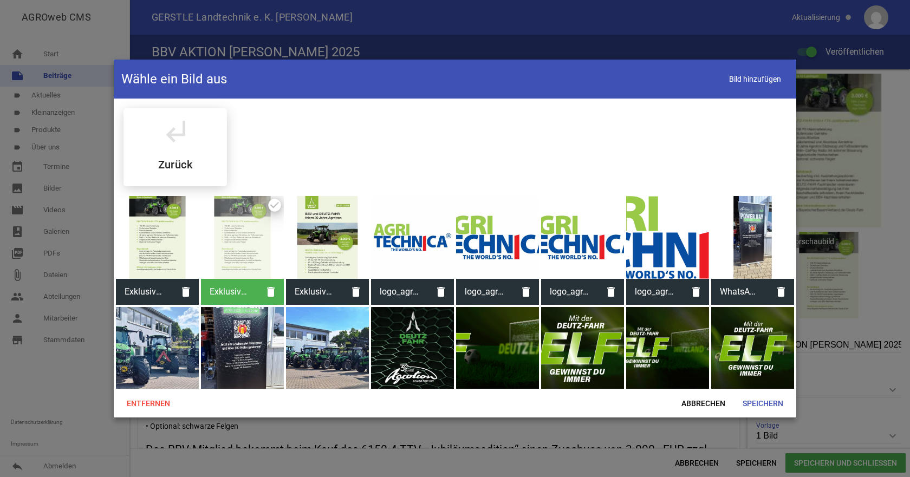
click at [138, 256] on div at bounding box center [157, 237] width 83 height 83
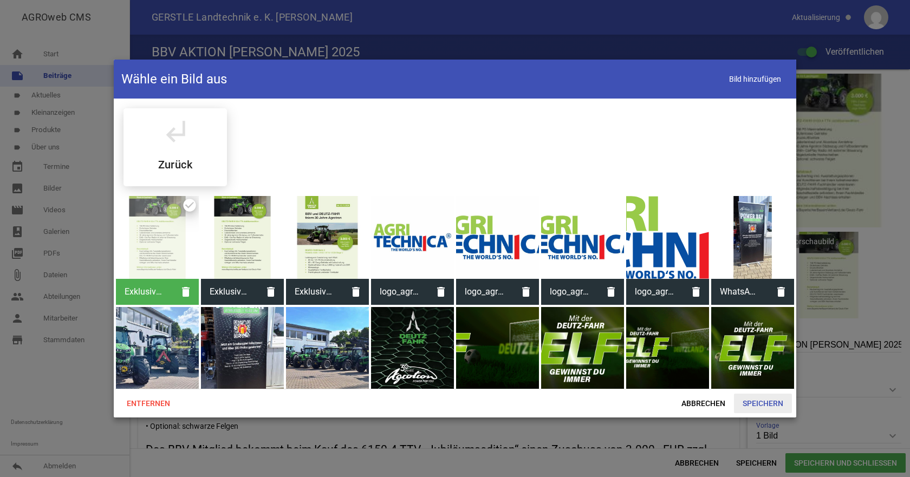
click at [768, 405] on span "Speichern" at bounding box center [763, 404] width 58 height 20
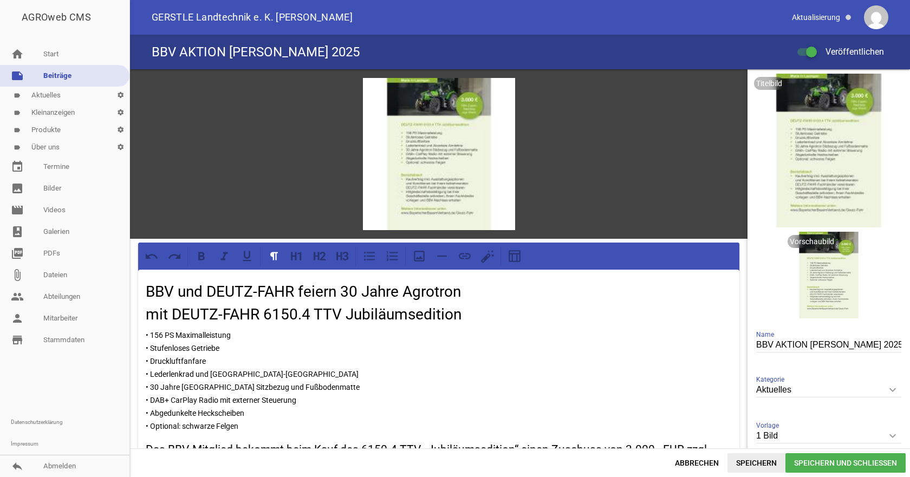
click at [754, 463] on span "Speichern" at bounding box center [757, 464] width 58 height 20
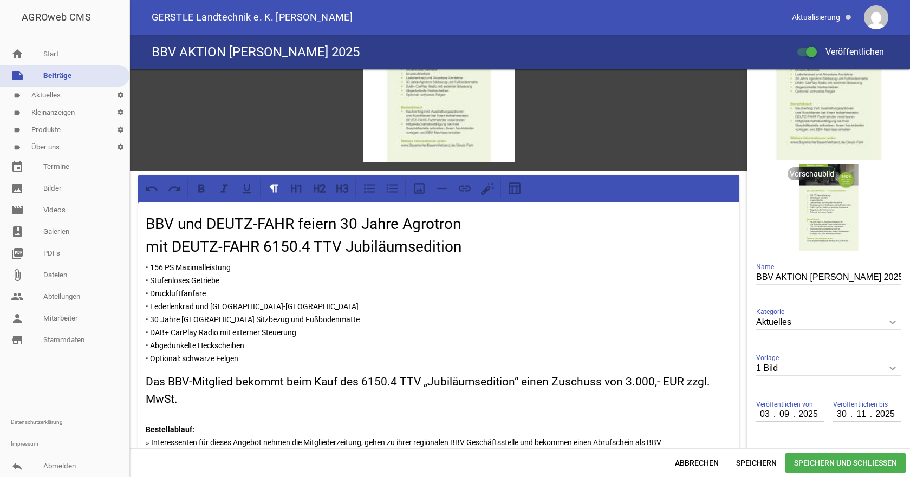
scroll to position [163, 0]
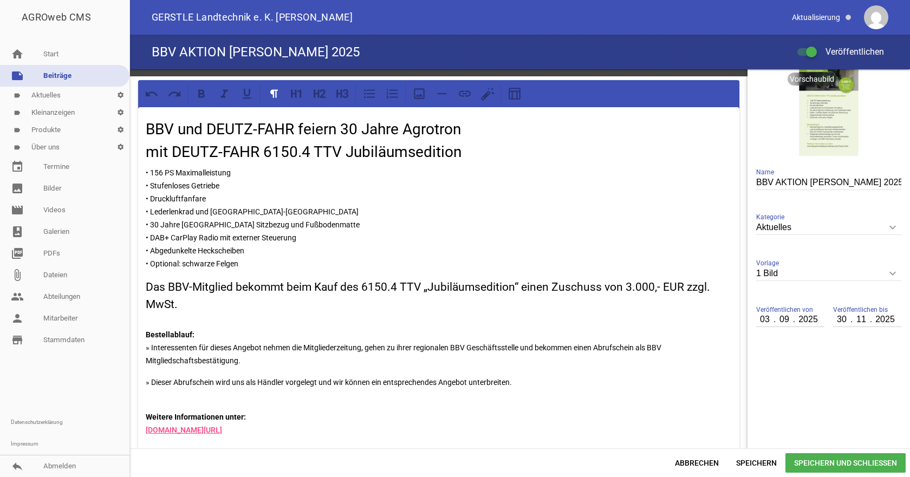
click at [33, 96] on link "label Aktuelles settings" at bounding box center [65, 95] width 130 height 17
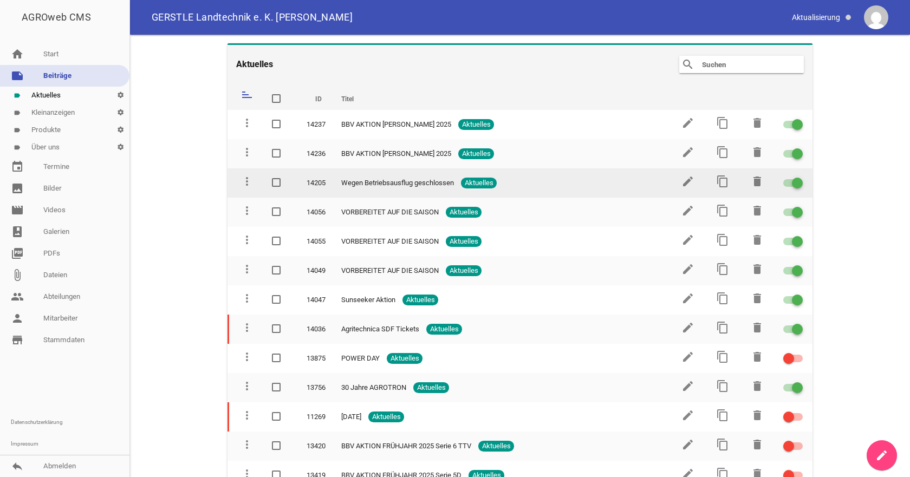
click at [796, 184] on span at bounding box center [798, 183] width 4 height 4
click at [800, 177] on input "checkbox" at bounding box center [800, 177] width 0 height 0
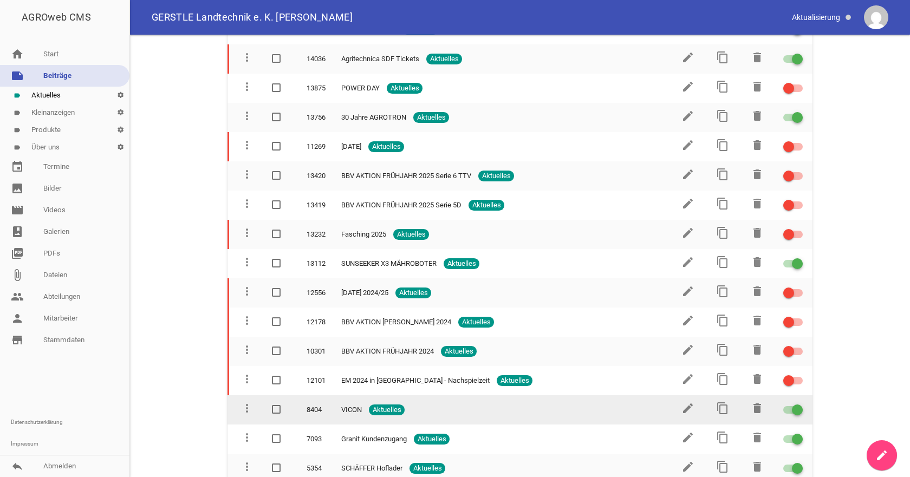
scroll to position [104, 0]
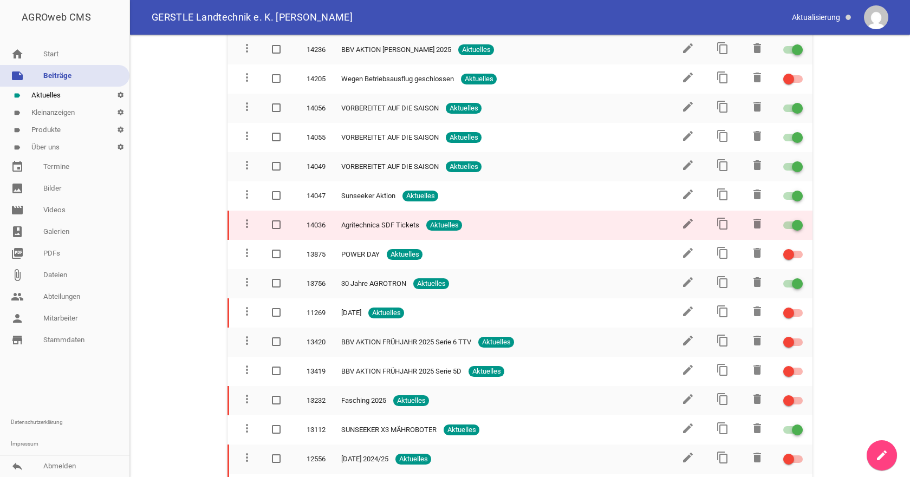
click at [796, 227] on span at bounding box center [798, 225] width 4 height 4
click at [800, 219] on input "checkbox" at bounding box center [800, 219] width 0 height 0
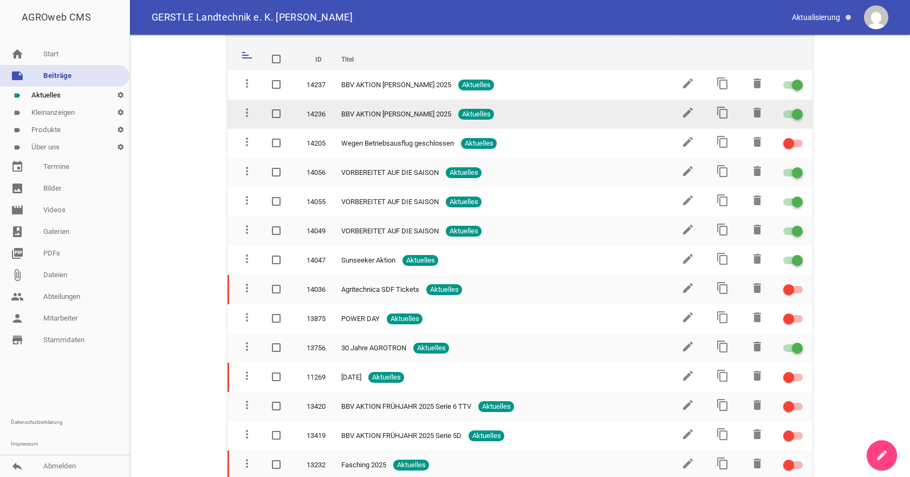
scroll to position [0, 0]
